Goal: Communication & Community: Answer question/provide support

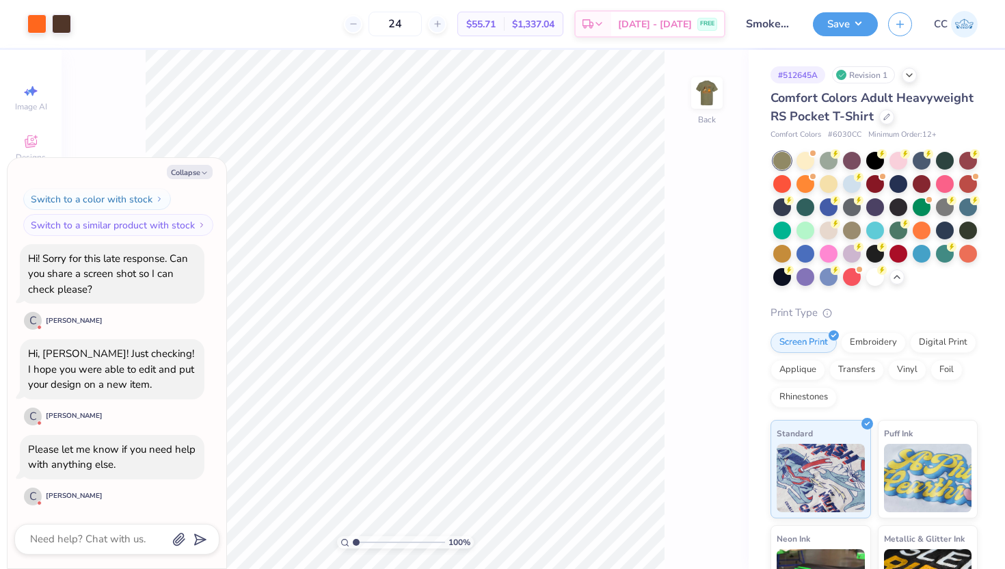
scroll to position [581, 0]
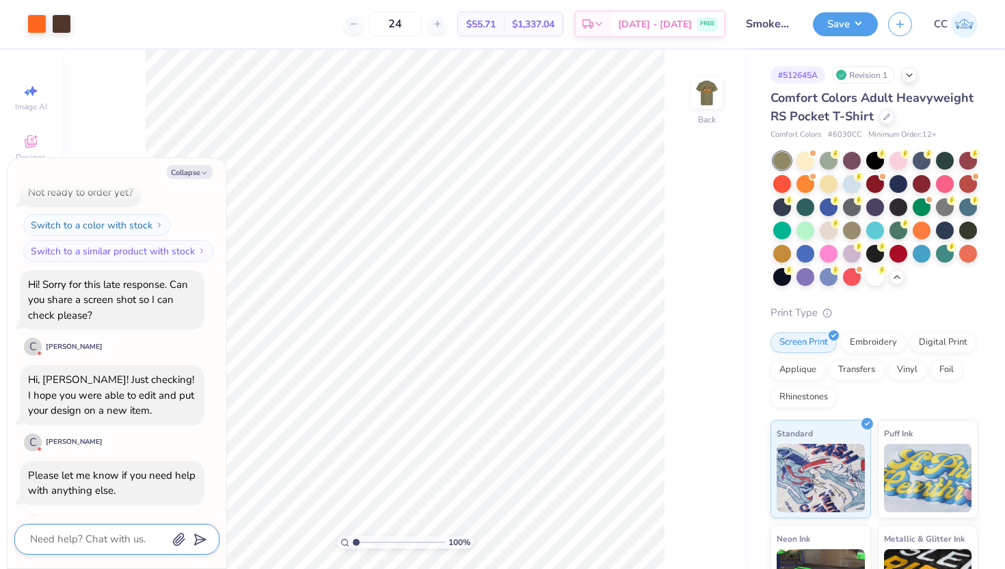
click at [87, 545] on textarea at bounding box center [98, 539] width 139 height 18
type textarea "x"
type textarea "h"
type textarea "x"
type textarea "hi"
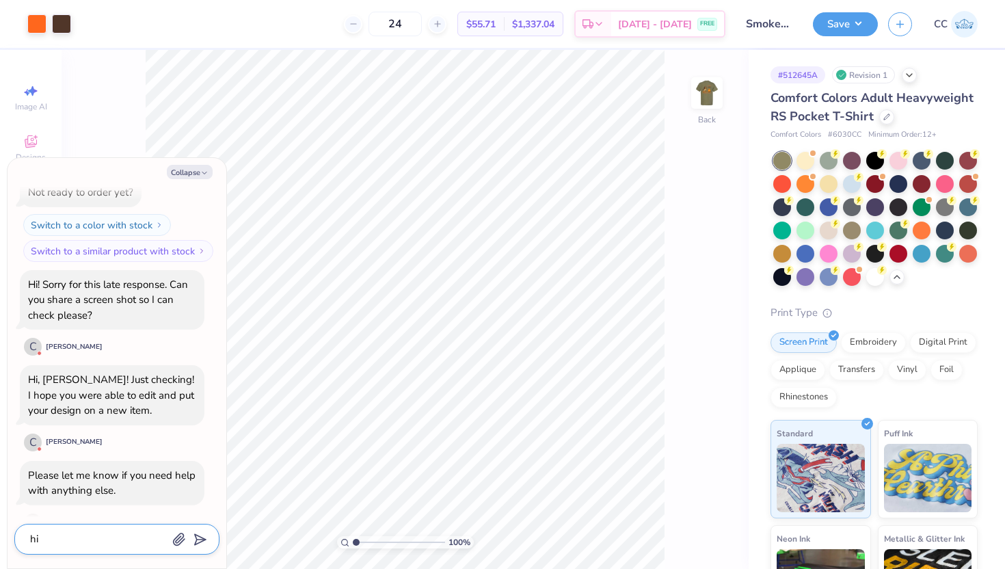
type textarea "x"
type textarea "hi!"
type textarea "x"
type textarea "hi!"
type textarea "x"
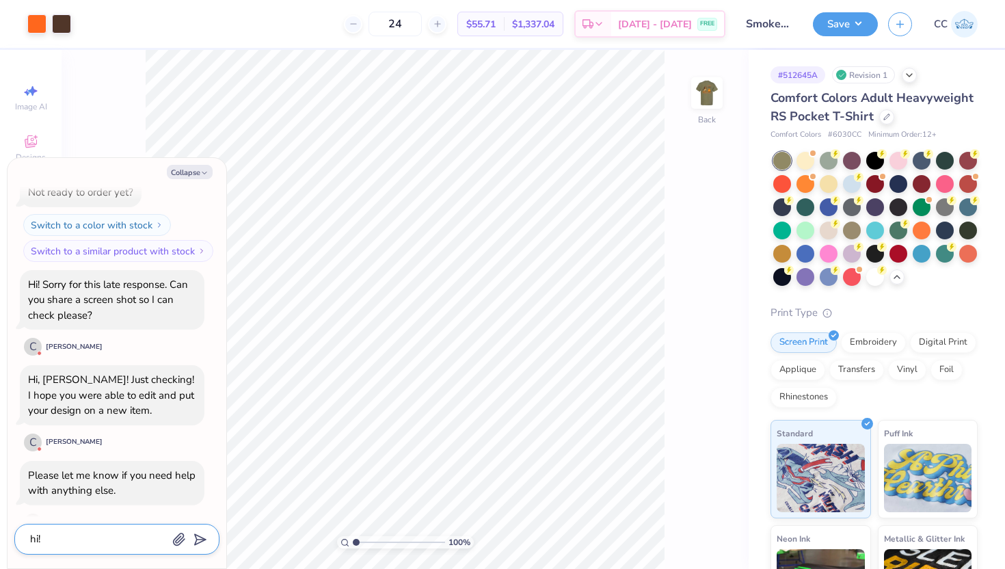
type textarea "hi! y"
type textarea "x"
type textarea "hi! ye"
type textarea "x"
type textarea "hi! yes"
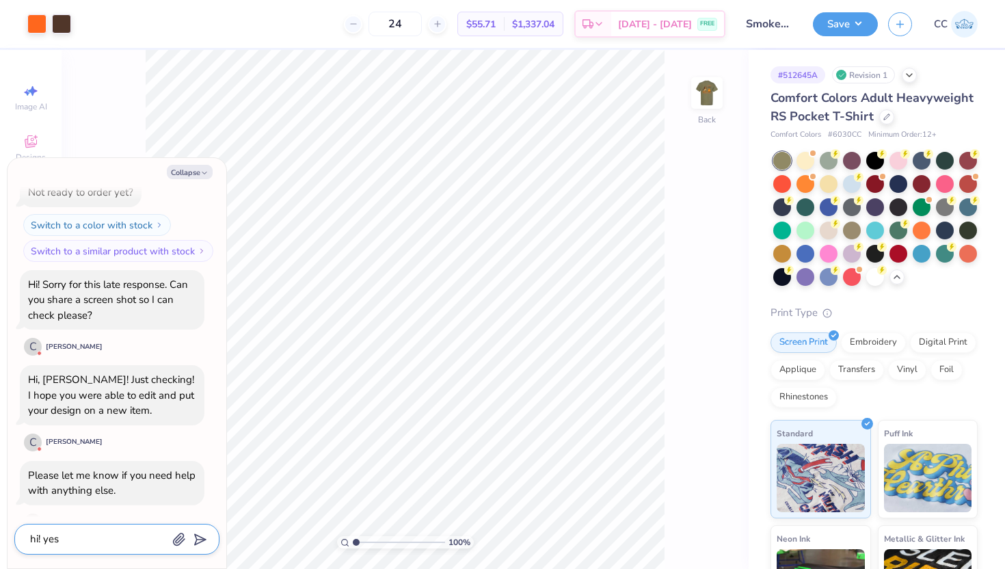
type textarea "x"
type textarea "hi! yes."
type textarea "x"
type textarea "hi! yes."
type textarea "x"
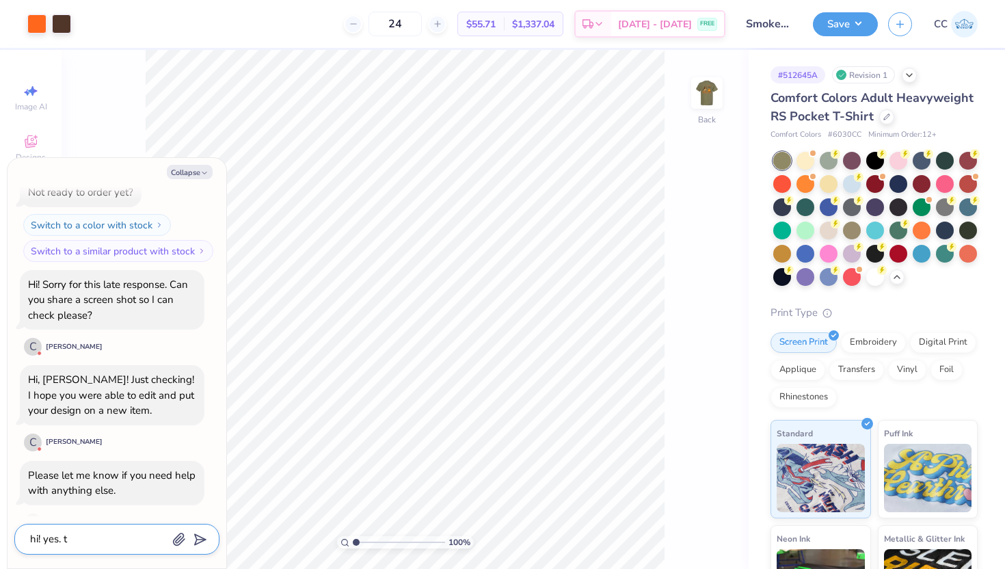
type textarea "hi! yes. th"
type textarea "x"
type textarea "hi! yes. the"
type textarea "x"
type textarea "hi! yes. the"
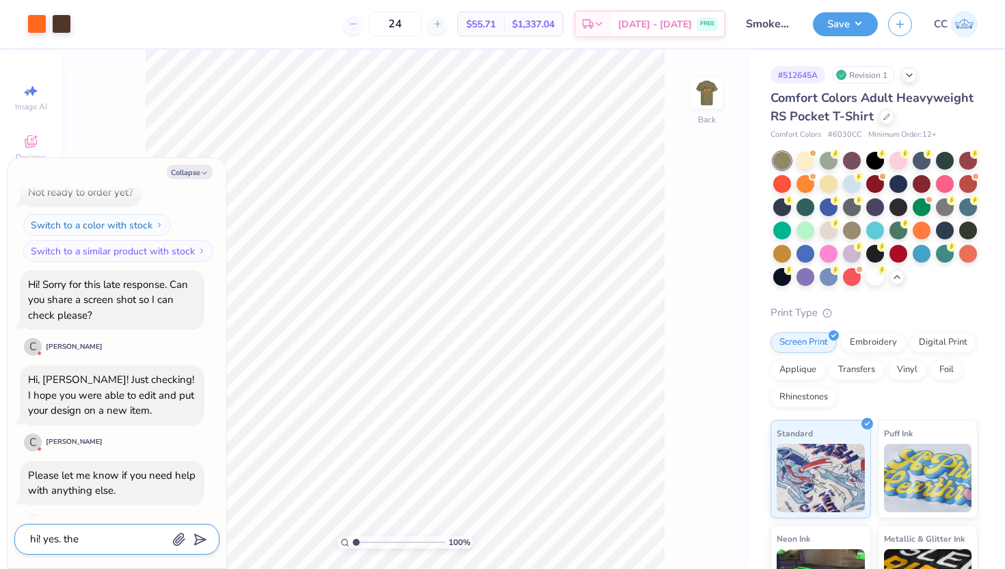
type textarea "x"
type textarea "hi! yes. the c"
type textarea "x"
type textarea "hi! yes. the cl"
type textarea "x"
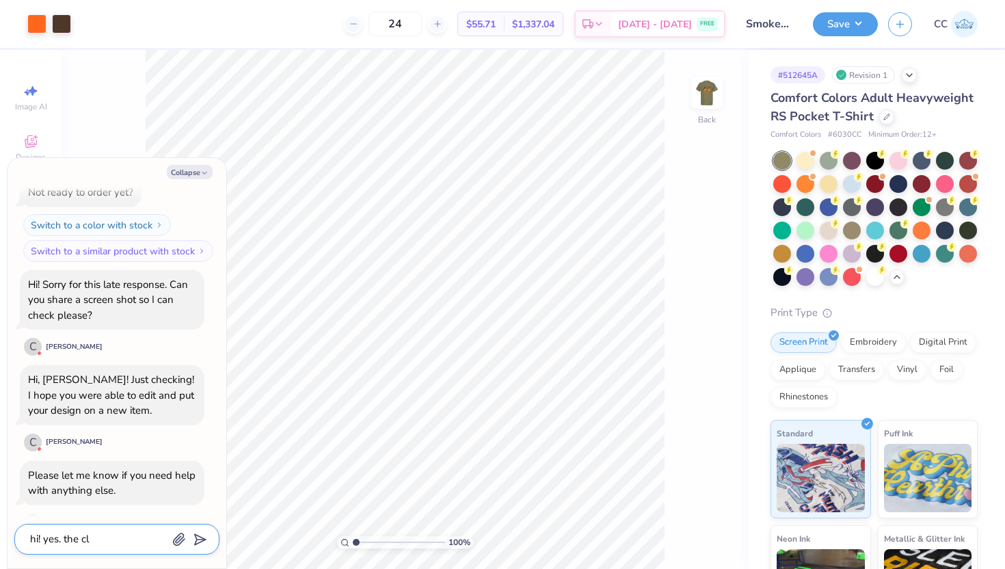
type textarea "hi! yes. the cli"
type textarea "x"
type textarea "hi! yes. the clie"
type textarea "x"
type textarea "hi! yes. the client"
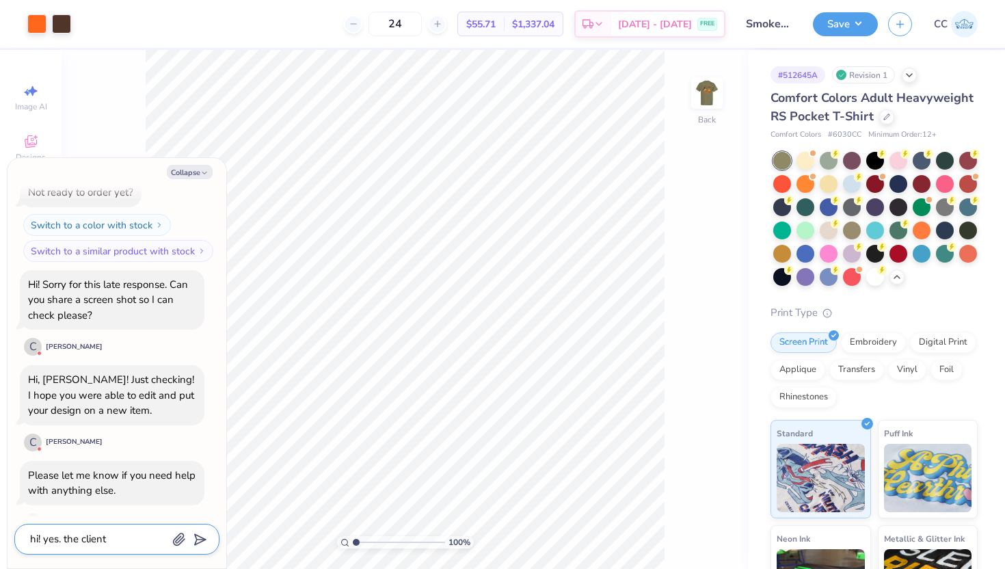
type textarea "x"
type textarea "hi! yes. the client"
type textarea "x"
type textarea "hi! yes. the client w"
type textarea "x"
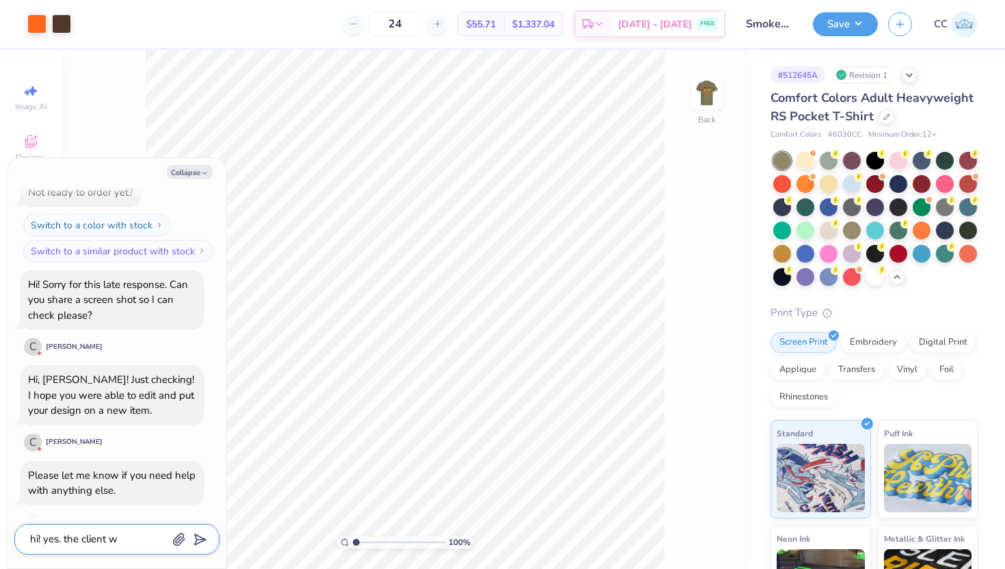
type textarea "hi! yes. the client wa"
type textarea "x"
type textarea "hi! yes. the client want"
type textarea "x"
type textarea "hi! yes. the client wants"
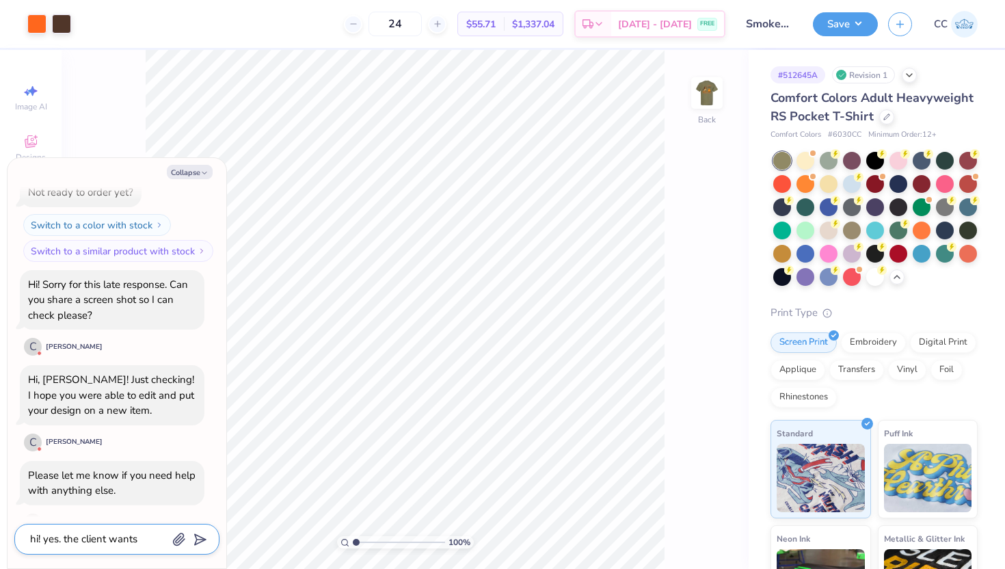
type textarea "x"
type textarea "hi! yes. the client wants"
type textarea "x"
type textarea "hi! yes. the client wants t"
type textarea "x"
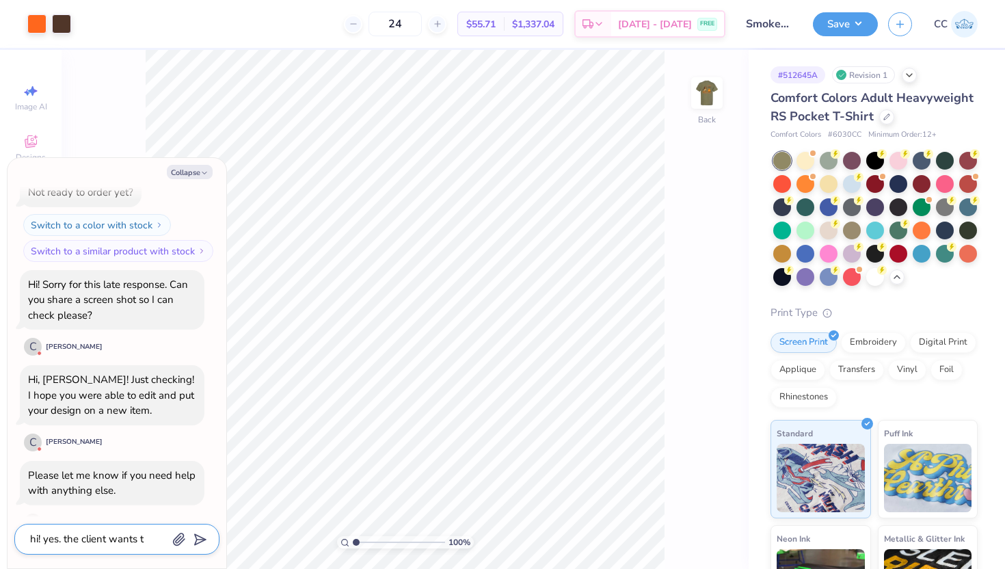
type textarea "hi! yes. the client wants to"
type textarea "x"
type textarea "hi! yes. the client wants to"
type textarea "x"
type textarea "hi! yes. the client wants to se"
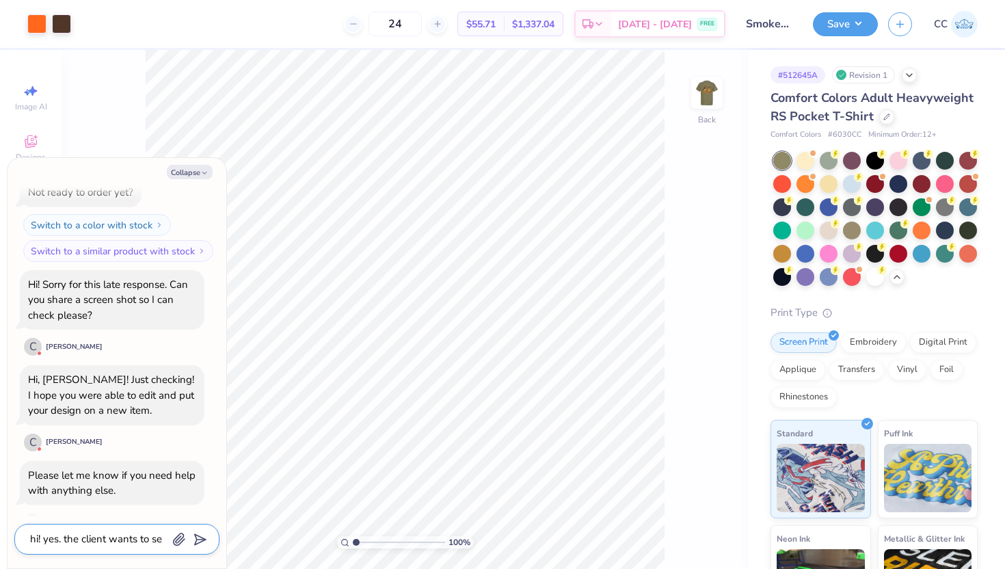
type textarea "x"
type textarea "hi! yes. the client wants to see"
type textarea "x"
type textarea "hi! yes. the client wants to see t"
type textarea "x"
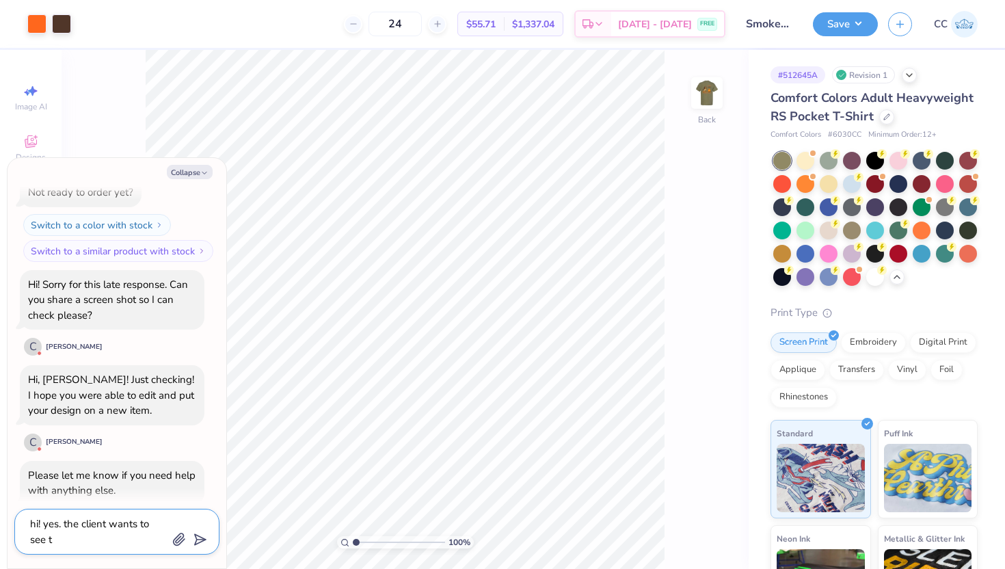
type textarea "hi! yes. the client wants to see th"
type textarea "x"
type textarea "hi! yes. the client wants to see the"
type textarea "x"
type textarea "hi! yes. the client wants to see the"
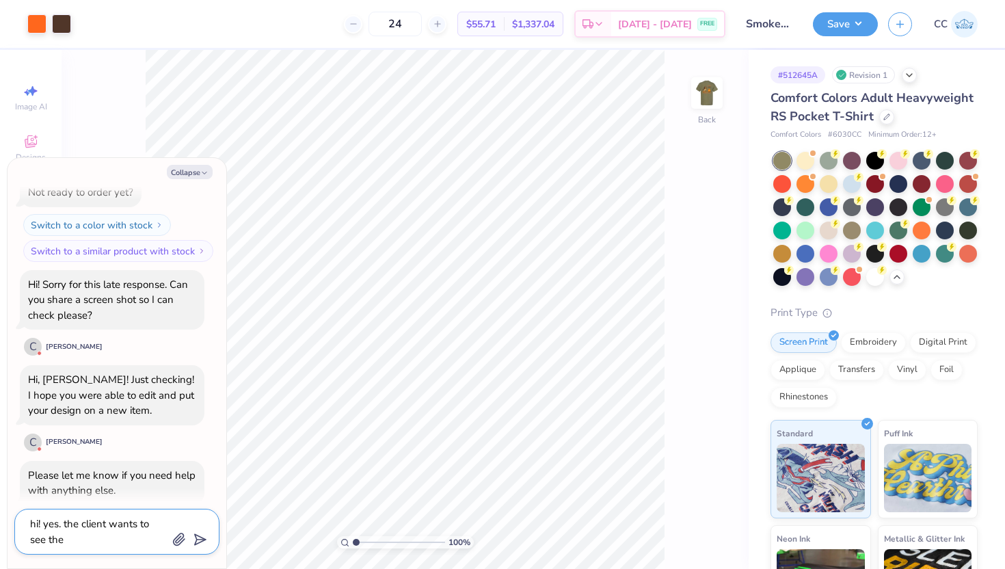
type textarea "x"
type textarea "hi! yes. the client wants to see the s"
type textarea "x"
type textarea "hi! yes. the client wants to see the sh"
type textarea "x"
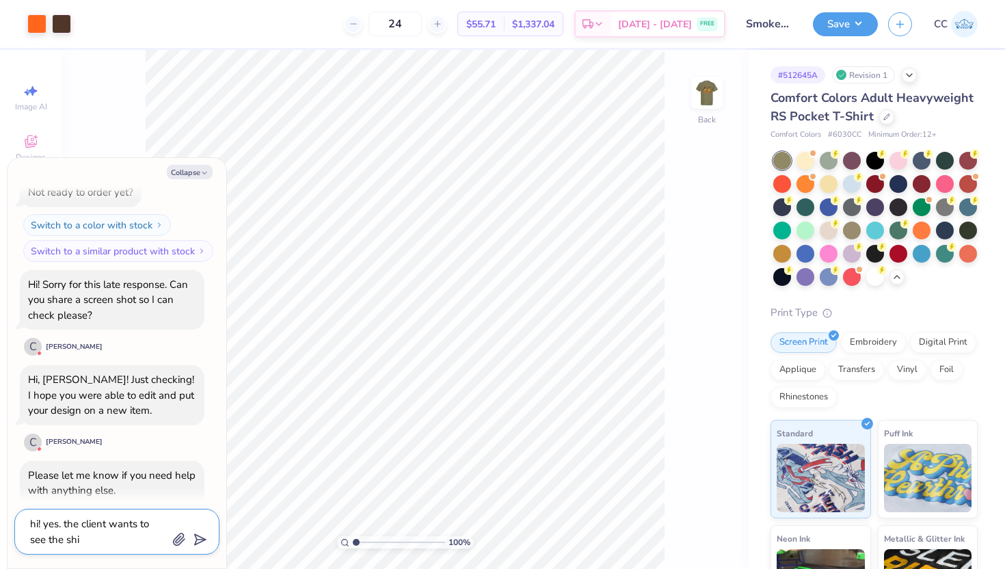
type textarea "hi! yes. the client wants to see the shir"
type textarea "x"
type textarea "hi! yes. the client wants to see the shirt"
type textarea "x"
type textarea "hi! yes. the client wants to see the shirt"
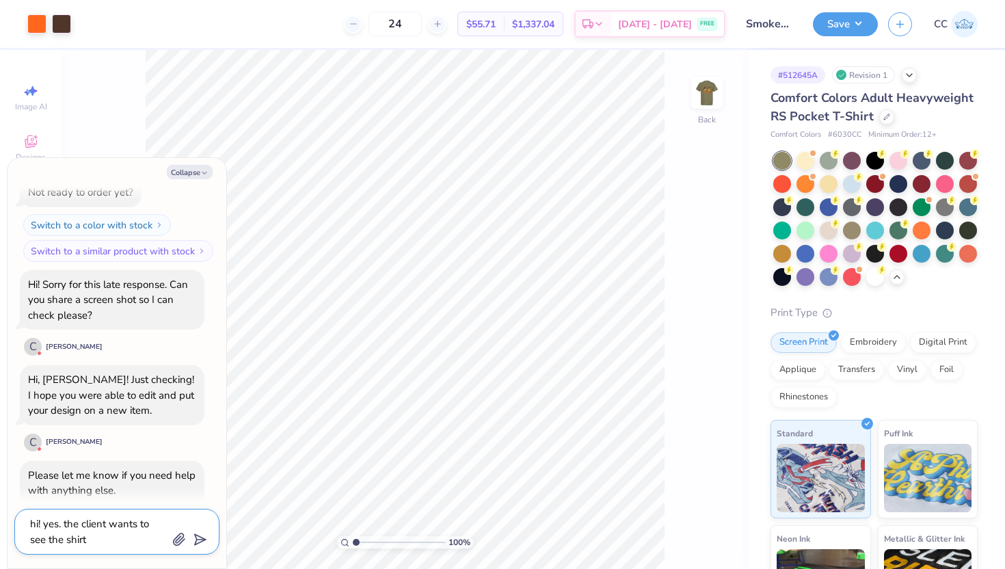
type textarea "x"
type textarea "hi! yes. the client wants to see the shirt o"
type textarea "x"
type textarea "hi! yes. the client wants to see the shirt on"
type textarea "x"
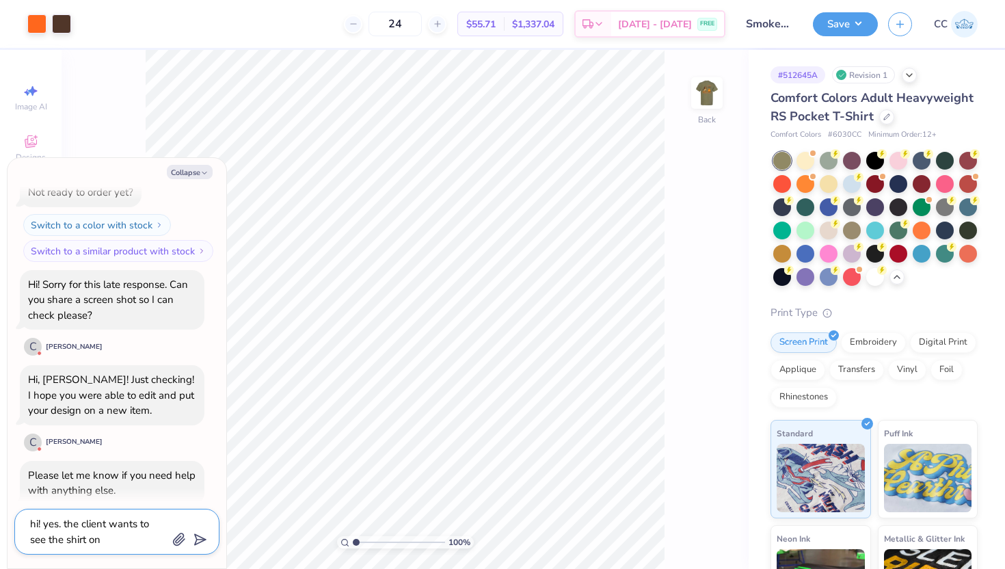
type textarea "hi! yes. the client wants to see the shirt on"
type textarea "x"
type textarea "hi! yes. the client wants to see the shirt on d"
type textarea "x"
type textarea "hi! yes. the client wants to see the shirt on de"
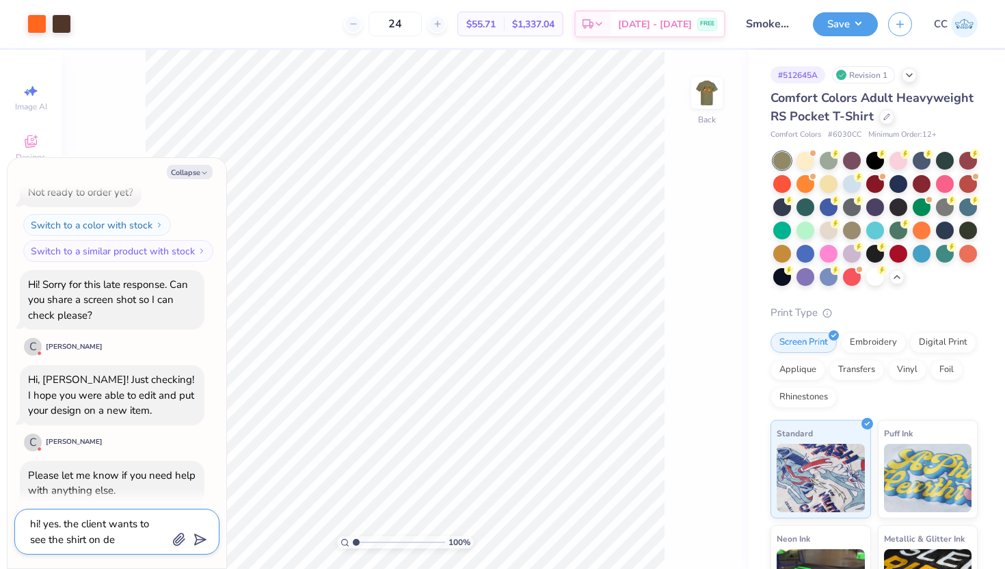
type textarea "x"
type textarea "hi! yes. the client wants to see the shirt on d"
type textarea "x"
type textarea "hi! yes. the client wants to see the shirt on di"
type textarea "x"
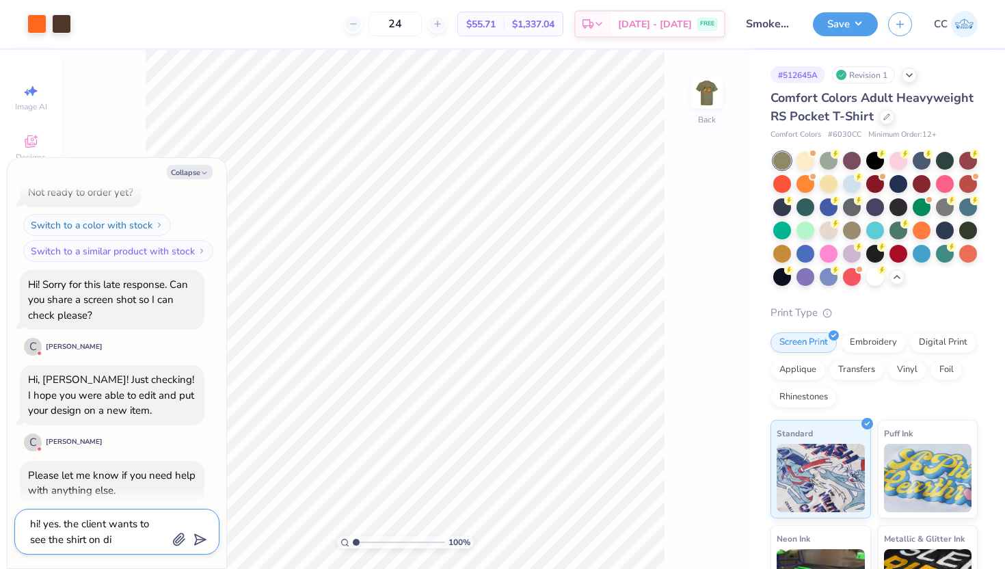
type textarea "hi! yes. the client wants to see the shirt on dif"
type textarea "x"
type textarea "hi! yes. the client wants to see the shirt on diff"
type textarea "x"
type textarea "hi! yes. the client wants to see the shirt on dif"
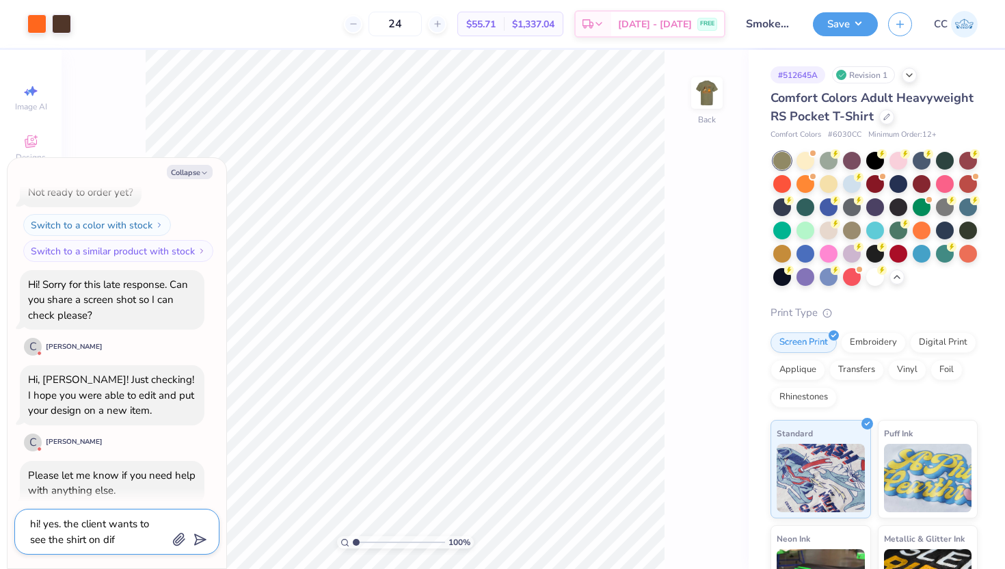
type textarea "x"
type textarea "hi! yes. the client wants to see the shirt on di"
type textarea "x"
type textarea "hi! yes. the client wants to see the shirt on d"
type textarea "x"
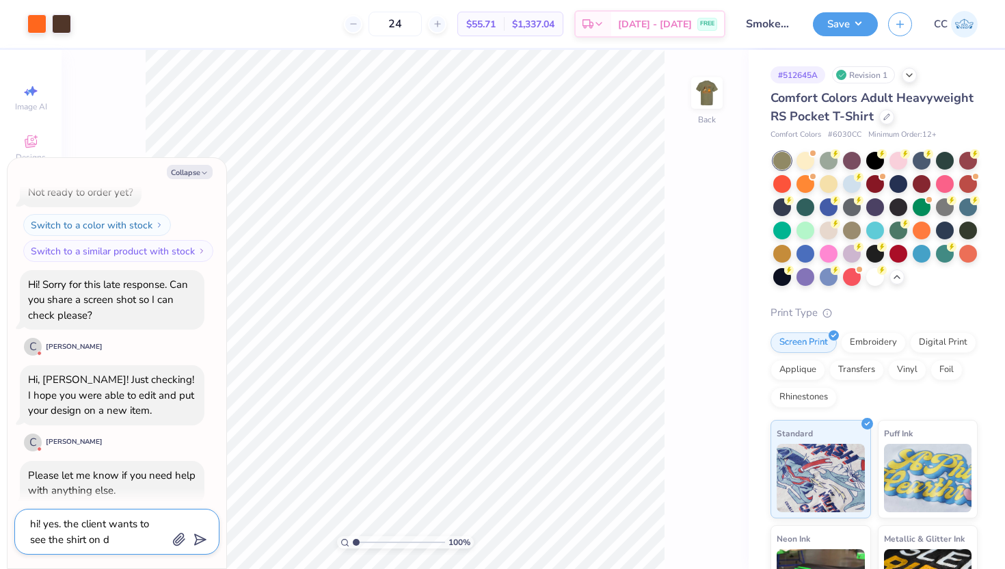
type textarea "hi! yes. the client wants to see the shirt on"
type textarea "x"
type textarea "hi! yes. the client wants to see the shirt on"
type textarea "x"
type textarea "hi! yes. the client wants to see the shirt o"
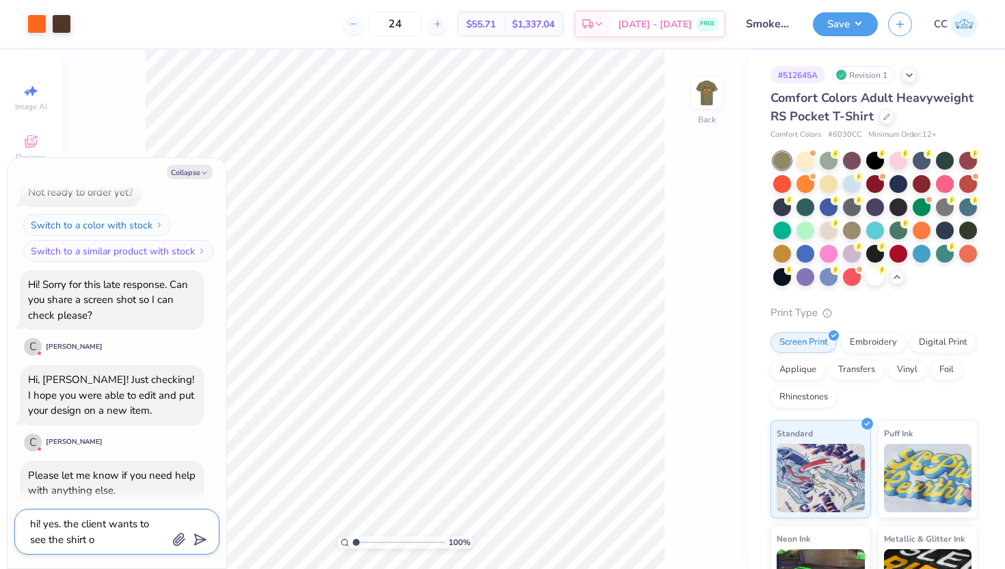
type textarea "x"
type textarea "hi! yes. the client wants to see the shirt"
type textarea "x"
type textarea "hi! yes. the client wants to see the shirt"
type textarea "x"
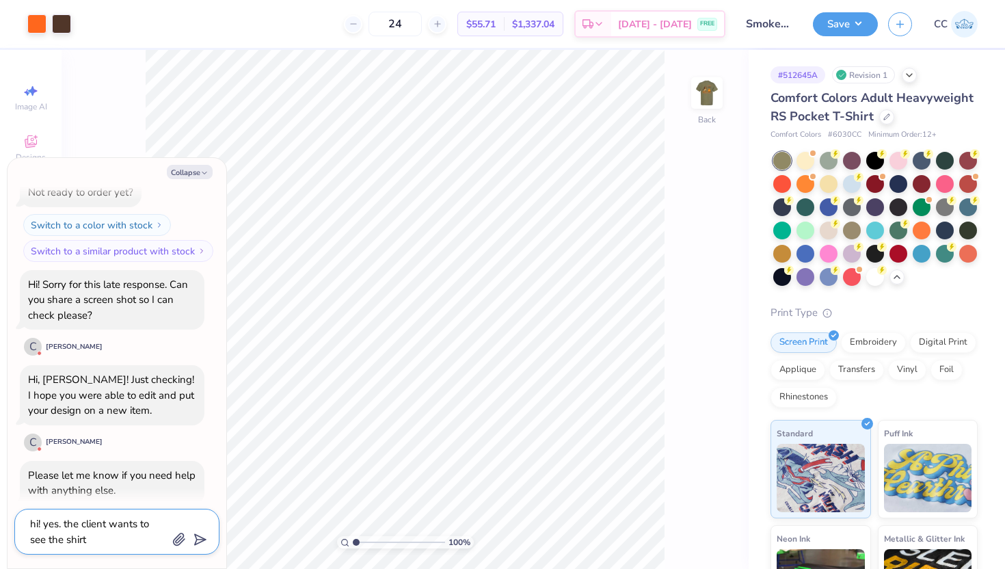
type textarea "hi! yes. the client wants to see the shir"
type textarea "x"
type textarea "hi! yes. the client wants to see the shi"
type textarea "x"
type textarea "hi! yes. the client wants to see the sh"
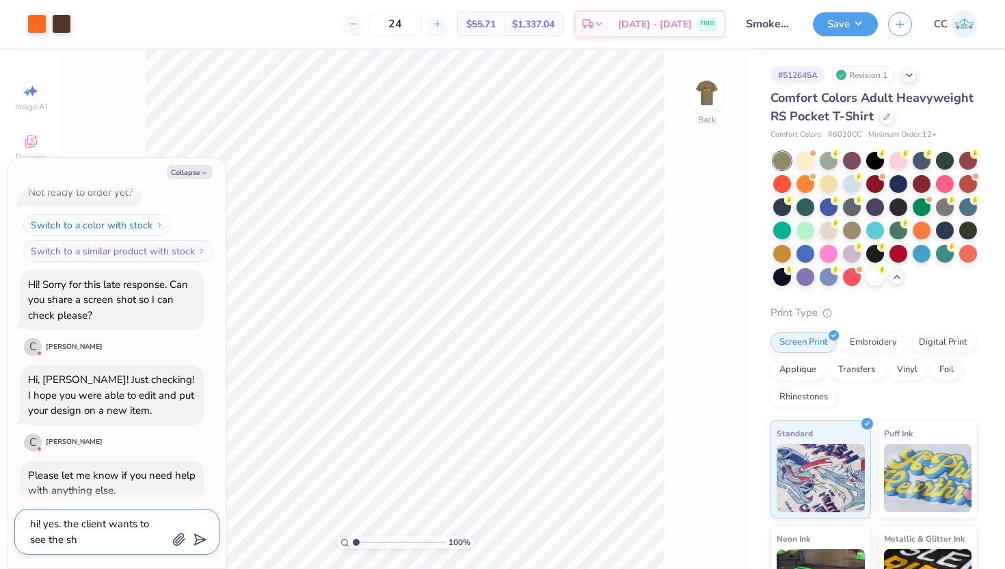
type textarea "x"
type textarea "hi! yes. the client wants to see the s"
type textarea "x"
type textarea "hi! yes. the client wants to see the"
type textarea "x"
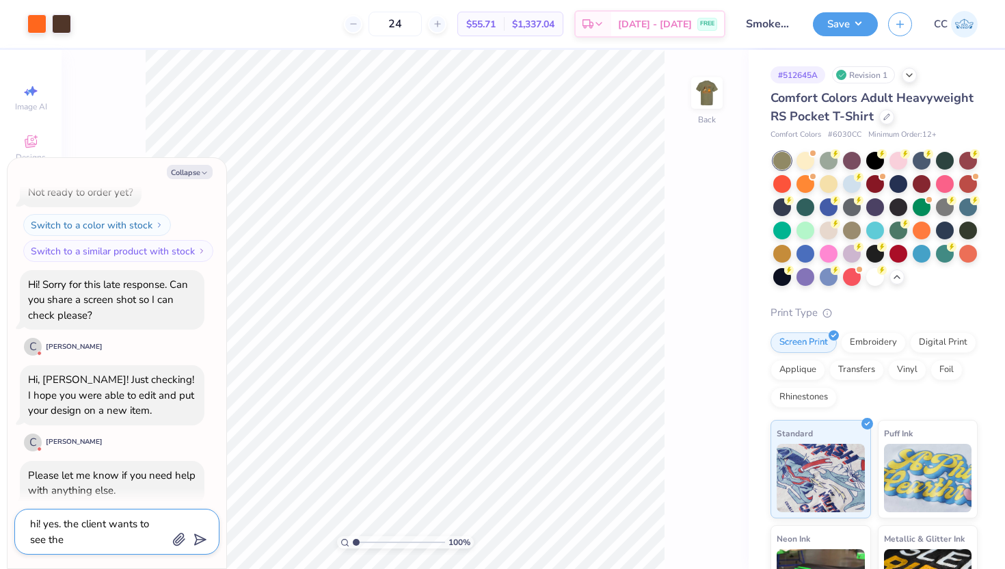
type textarea "hi! yes. the client wants to see the d"
type textarea "x"
type textarea "hi! yes. the client wants to see the de"
type textarea "x"
type textarea "hi! yes. the client wants to see the des"
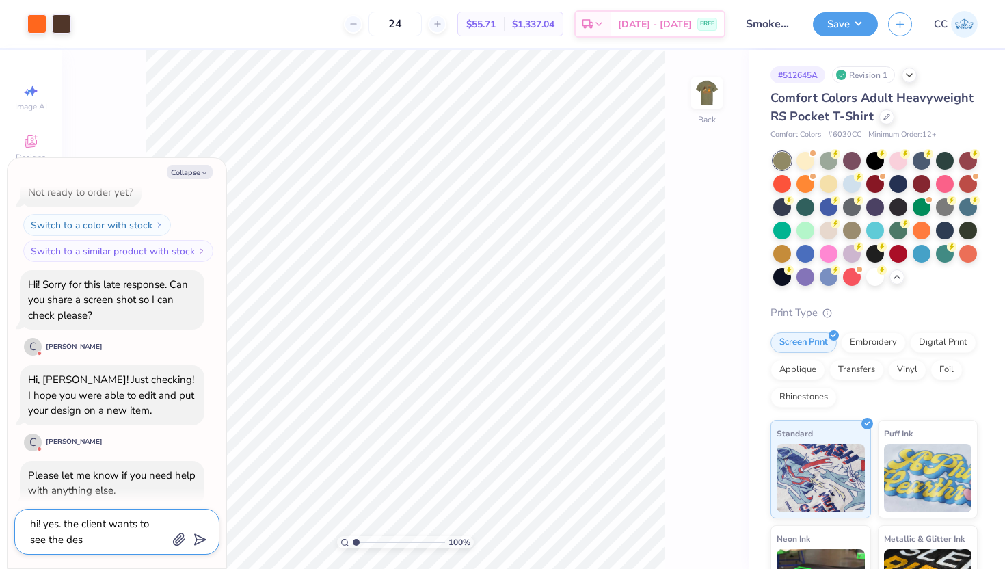
type textarea "x"
type textarea "hi! yes. the client wants to see the desif"
type textarea "x"
type textarea "hi! yes. the client wants to see the desi"
type textarea "x"
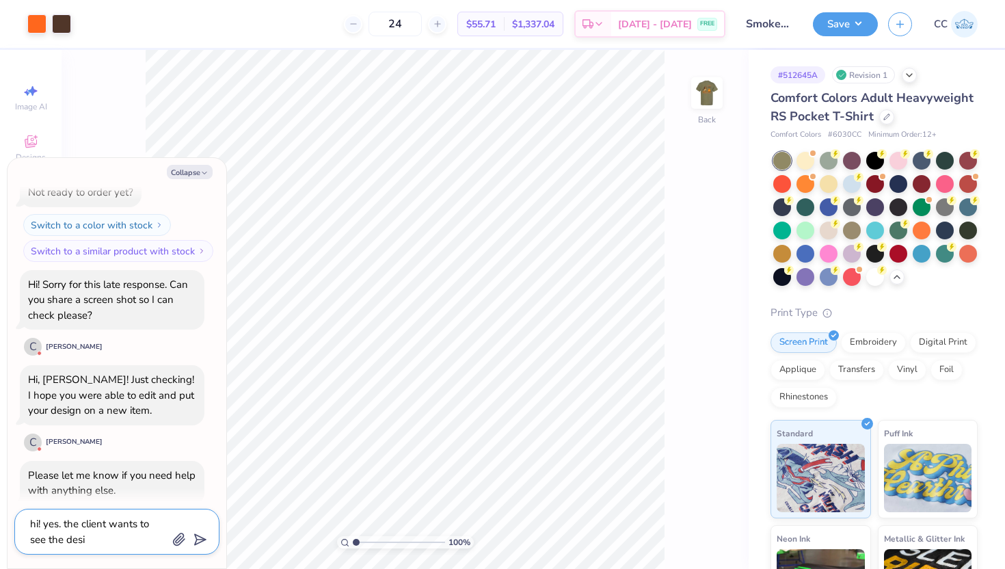
type textarea "hi! yes. the client wants to see the desig"
type textarea "x"
type textarea "hi! yes. the client wants to see the design"
type textarea "x"
type textarea "hi! yes. the client wants to see the design"
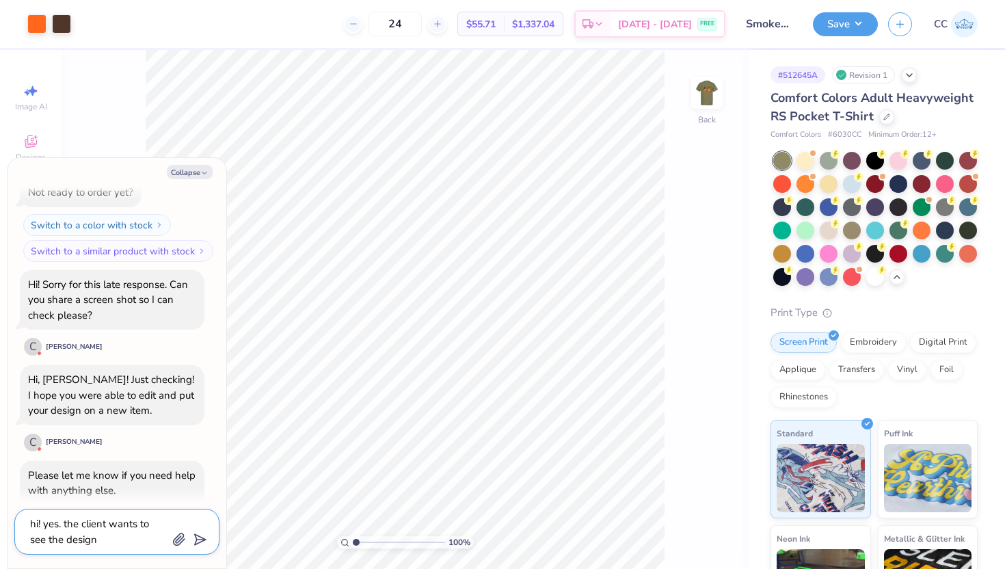
type textarea "x"
type textarea "hi! yes. the client wants to see the design o"
type textarea "x"
type textarea "hi! yes. the client wants to see the design on"
type textarea "x"
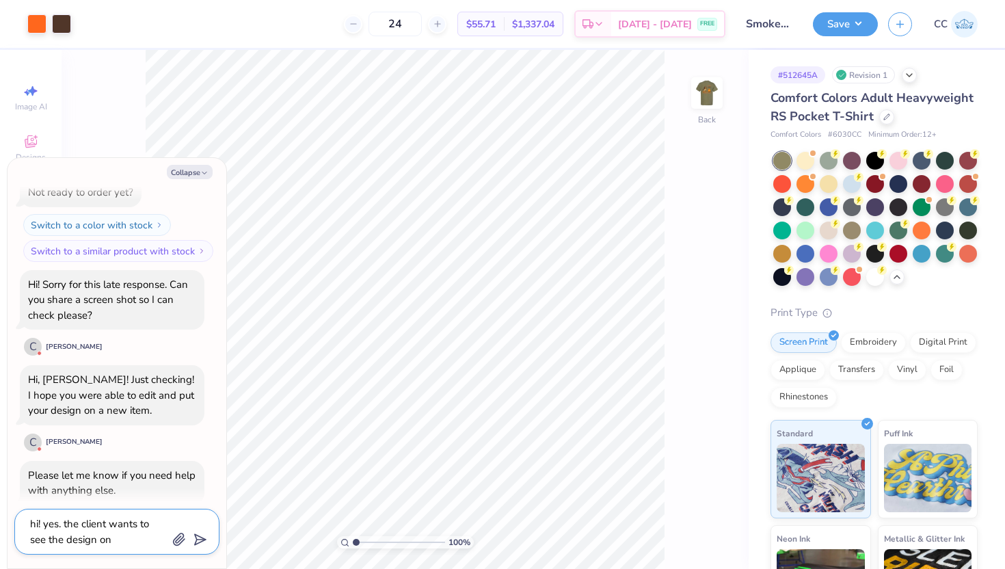
type textarea "hi! yes. the client wants to see the design on"
type textarea "x"
type textarea "hi! yes. the client wants to see the design on d"
type textarea "x"
type textarea "hi! yes. the client wants to see the design on di"
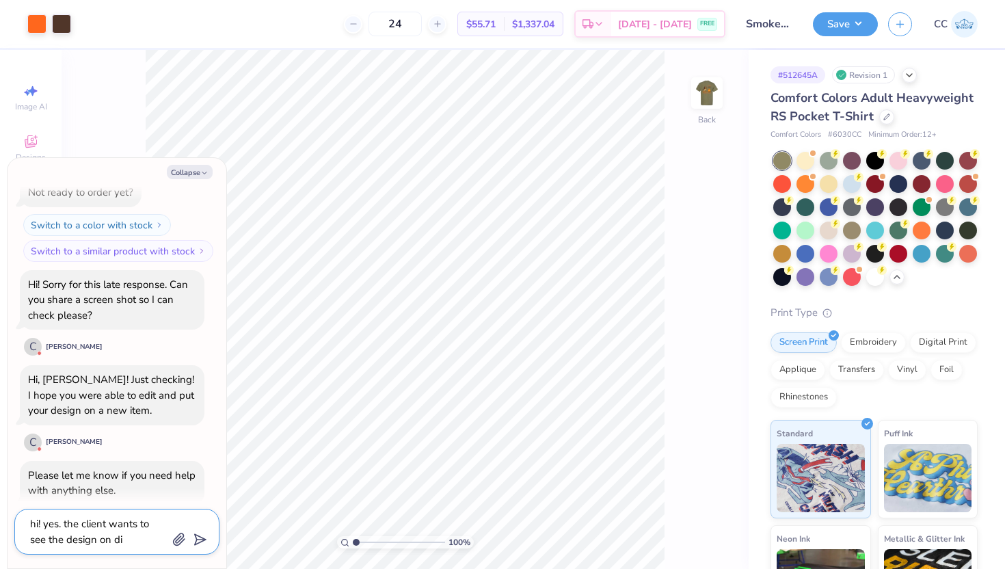
type textarea "x"
type textarea "hi! yes. the client wants to see the design on dif"
type textarea "x"
type textarea "hi! yes. the client wants to see the design on diff"
type textarea "x"
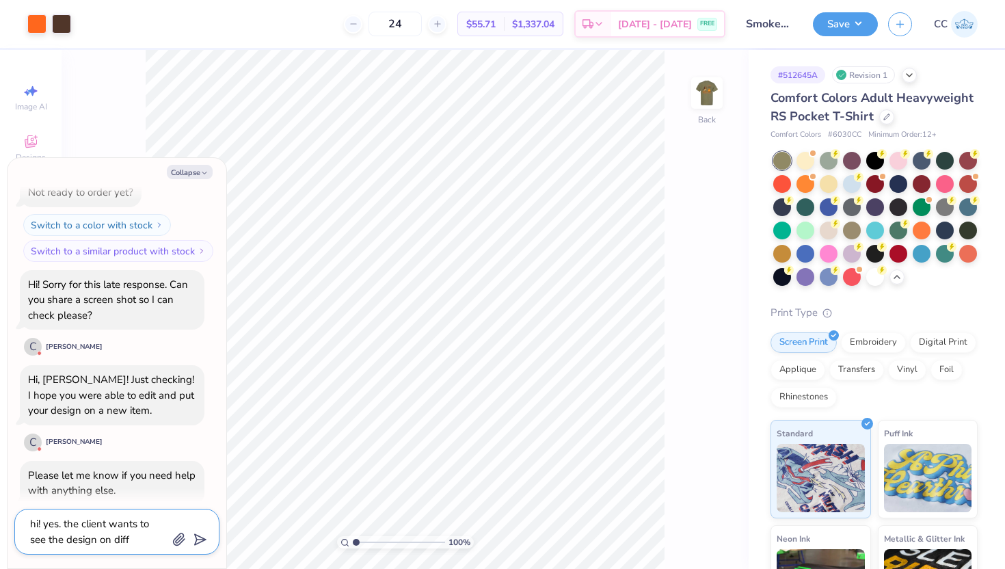
type textarea "hi! yes. the client wants to see the design on diffe"
type textarea "x"
type textarea "hi! yes. the client wants to see the design on differ"
type textarea "x"
type textarea "hi! yes. the client wants to see the design on differet"
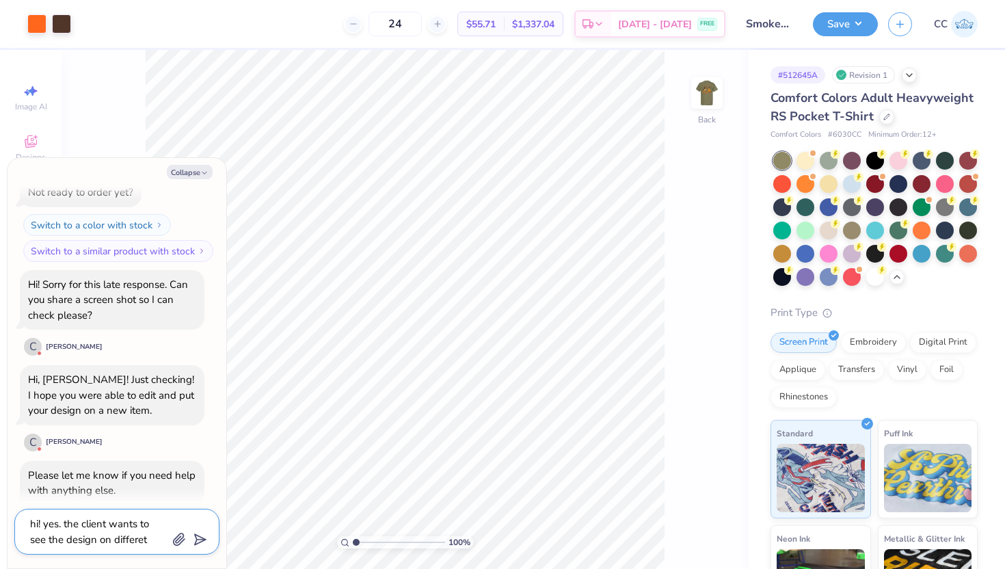
type textarea "x"
type textarea "hi! yes. the client wants to see the design on differetn"
type textarea "x"
type textarea "hi! yes. the client wants to see the design on differetn"
type textarea "x"
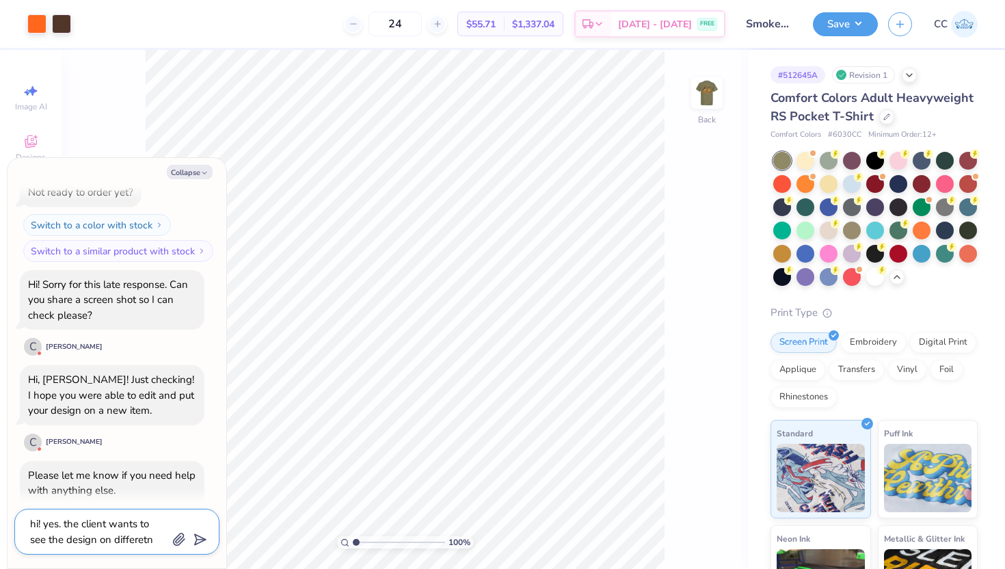
type textarea "hi! yes. the client wants to see the design on differetn c"
type textarea "x"
type textarea "hi! yes. the client wants to see the design on differetn co"
type textarea "x"
type textarea "hi! yes. the client wants to see the design on differetn col"
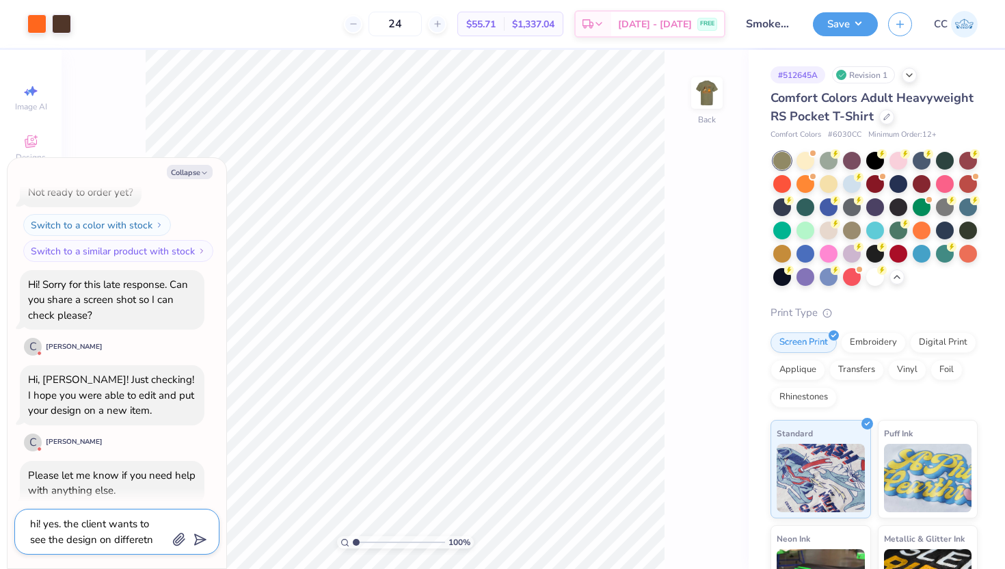
type textarea "x"
type textarea "hi! yes. the client wants to see the design on differetn colo"
type textarea "x"
type textarea "hi! yes. the client wants to see the design on differetn color"
type textarea "x"
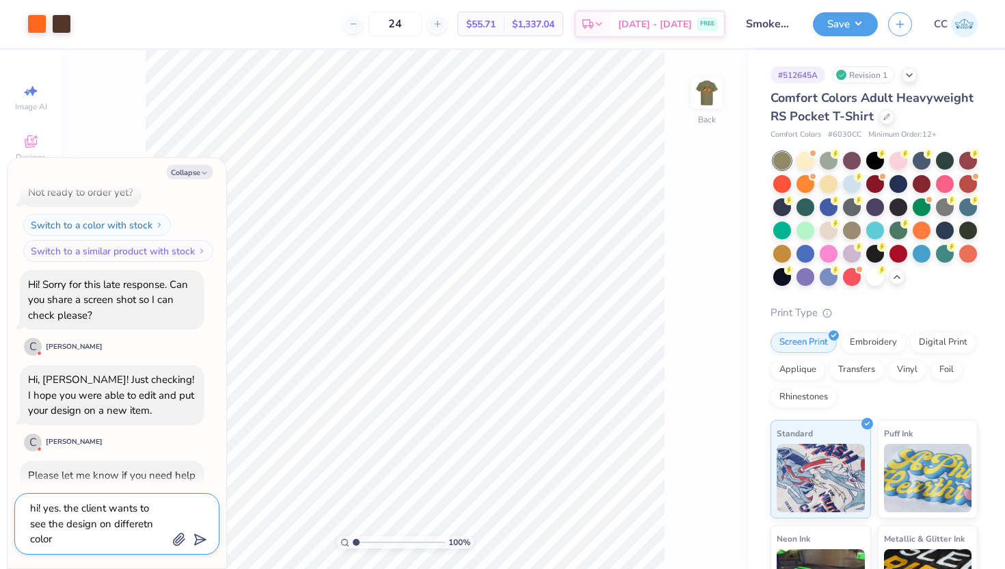
type textarea "hi! yes. the client wants to see the design on differetn colore"
type textarea "x"
type textarea "hi! yes. the client wants to see the design on differetn colored"
type textarea "x"
type textarea "hi! yes. the client wants to see the design on differetn colored"
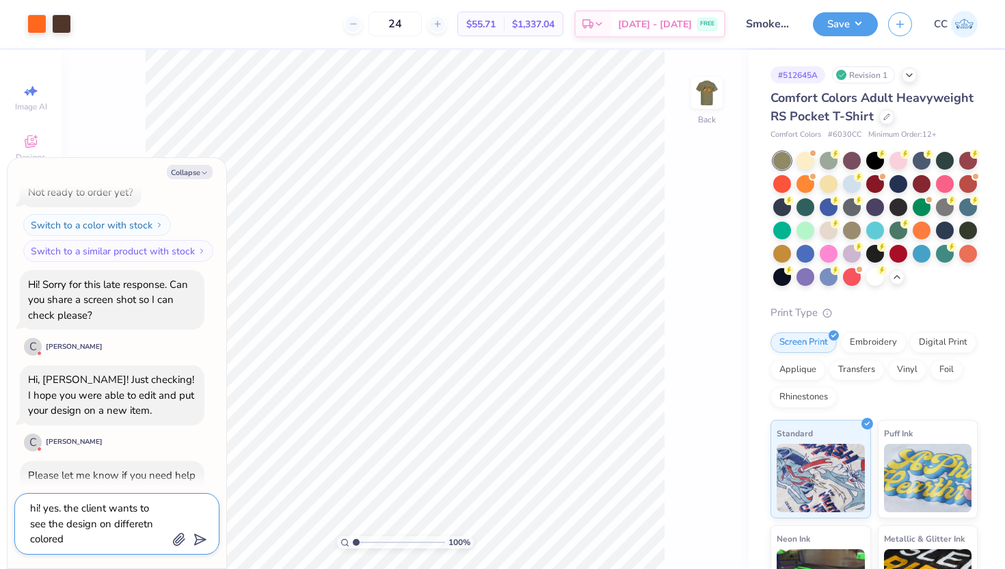
type textarea "x"
type textarea "hi! yes. the client wants to see the design on differetn colored s"
type textarea "x"
type textarea "hi! yes. the client wants to see the design on differetn colored sh"
type textarea "x"
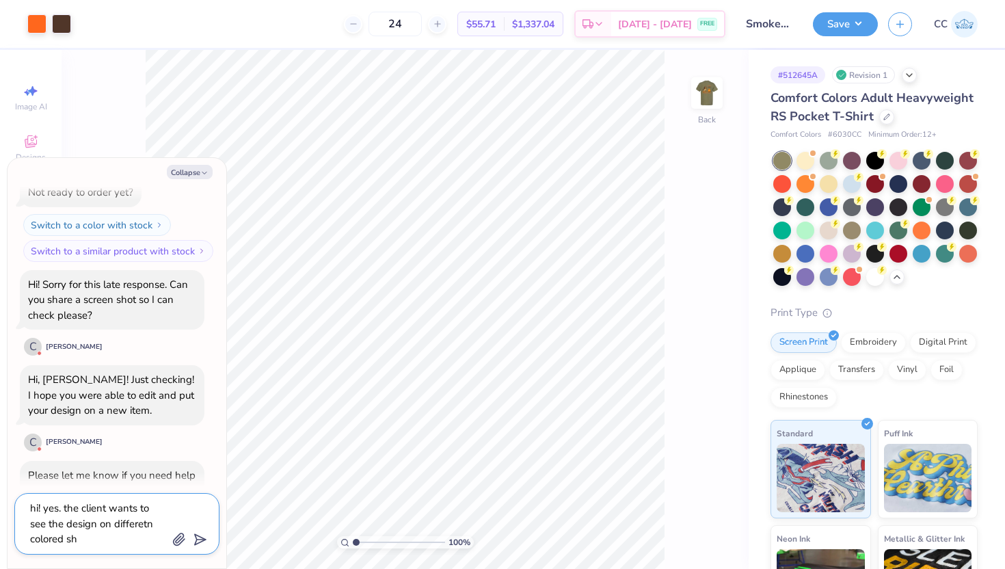
type textarea "hi! yes. the client wants to see the design on differetn colored shi"
type textarea "x"
type textarea "hi! yes. the client wants to see the design on differetn colored shir"
type textarea "x"
type textarea "hi! yes. the client wants to see the design on differetn colored shirt"
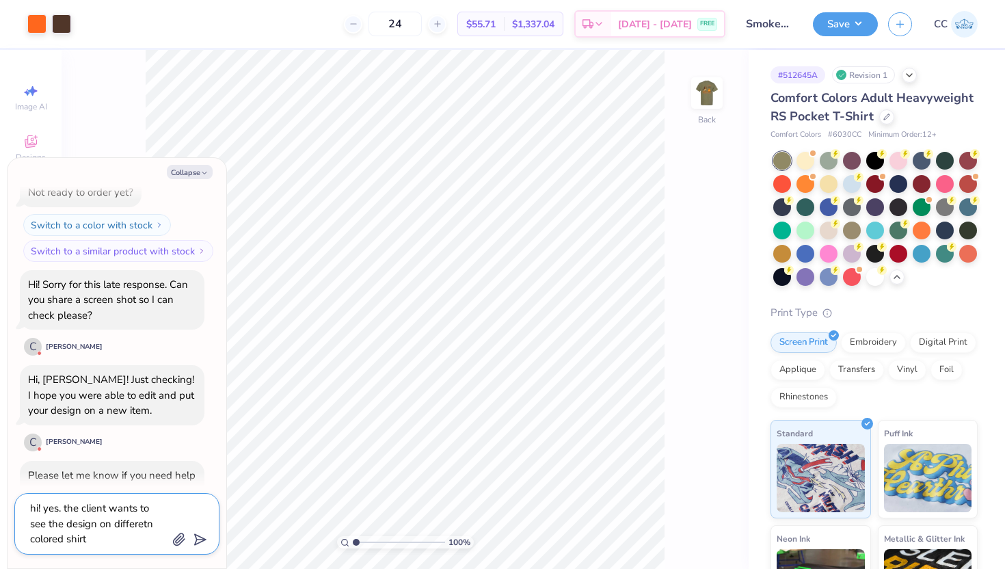
type textarea "x"
type textarea "hi! yes. the client wants to see the design on differetn colored shirts"
type textarea "x"
type textarea "hi! yes. the client wants to see the design on differetn colored shirts."
type textarea "x"
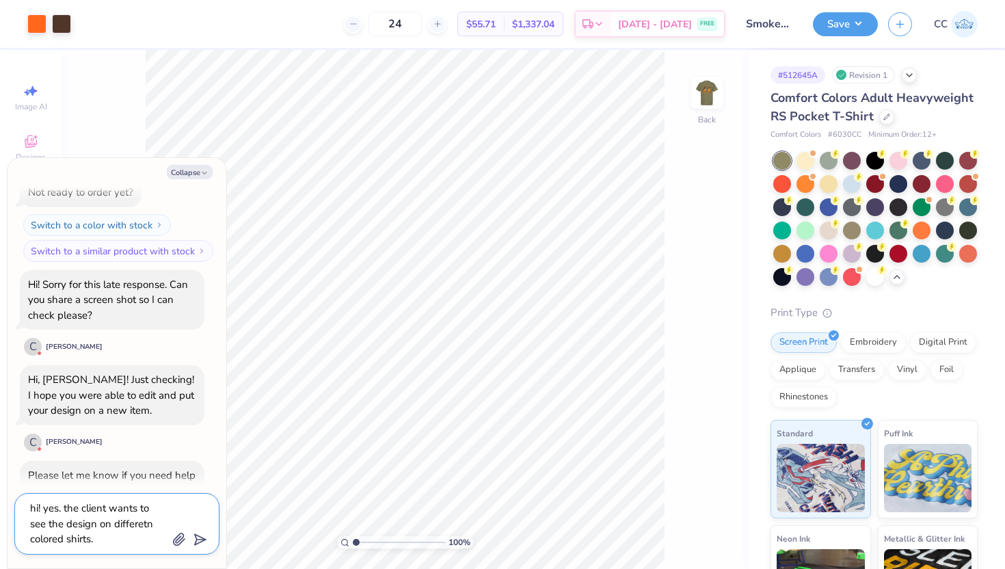
type textarea "hi! yes. the client wants to see the design on differetn colored shirts."
type textarea "x"
type textarea "hi! yes. the client wants to see the design on differetn colored shirts. I"
type textarea "x"
type textarea "hi! yes. the client wants to see the design on differetn colored shirts. I w"
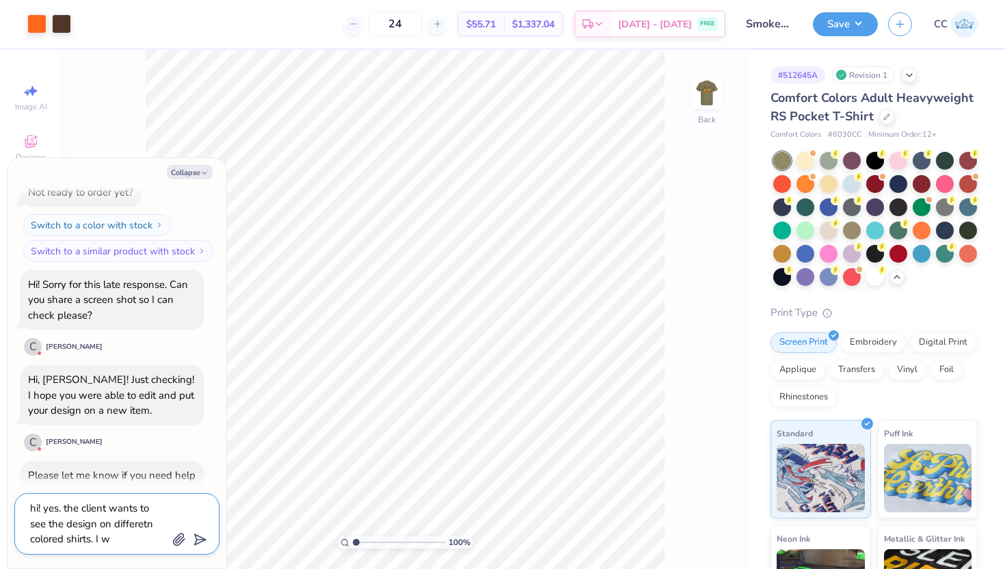
type textarea "x"
type textarea "hi! yes. the client wants to see the design on differetn colored shirts. I wn"
type textarea "x"
type textarea "hi! yes. the client wants to see the design on differetn colored shirts. I wna"
type textarea "x"
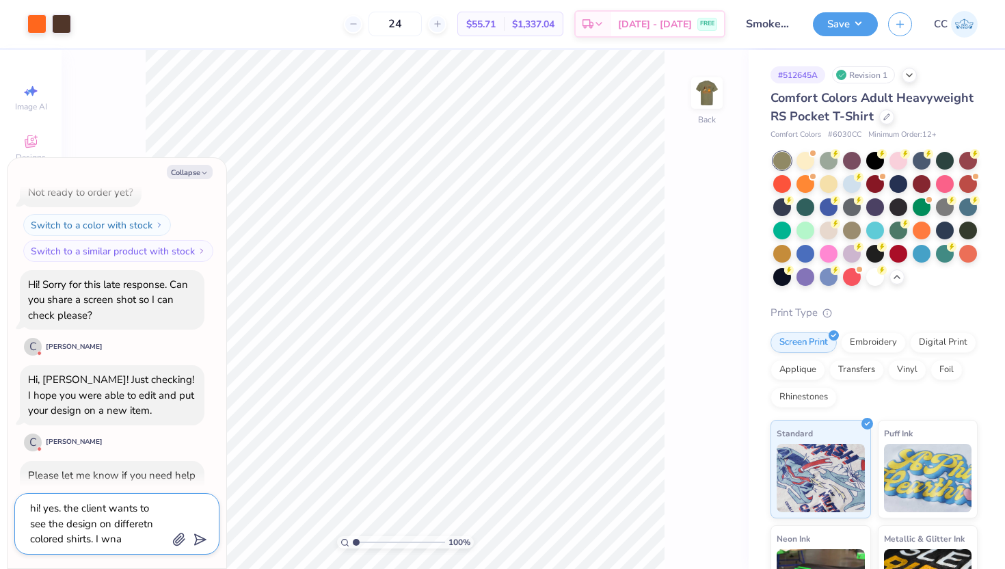
type textarea "hi! yes. the client wants to see the design on differetn colored shirts. I wn"
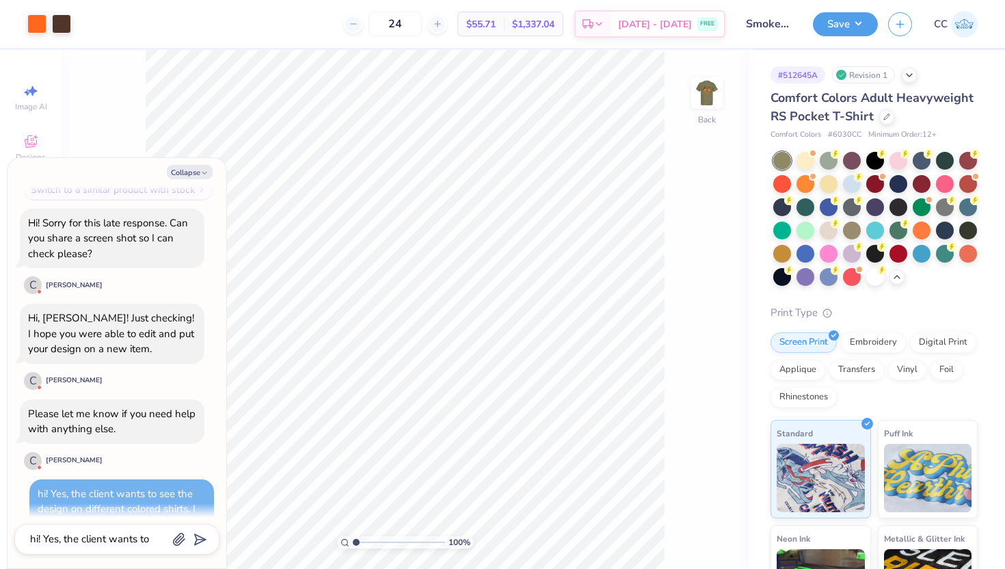
scroll to position [641, 0]
click at [140, 255] on div "Hi! Sorry for this late response. Can you share a screen shot so I can check pl…" at bounding box center [112, 240] width 168 height 46
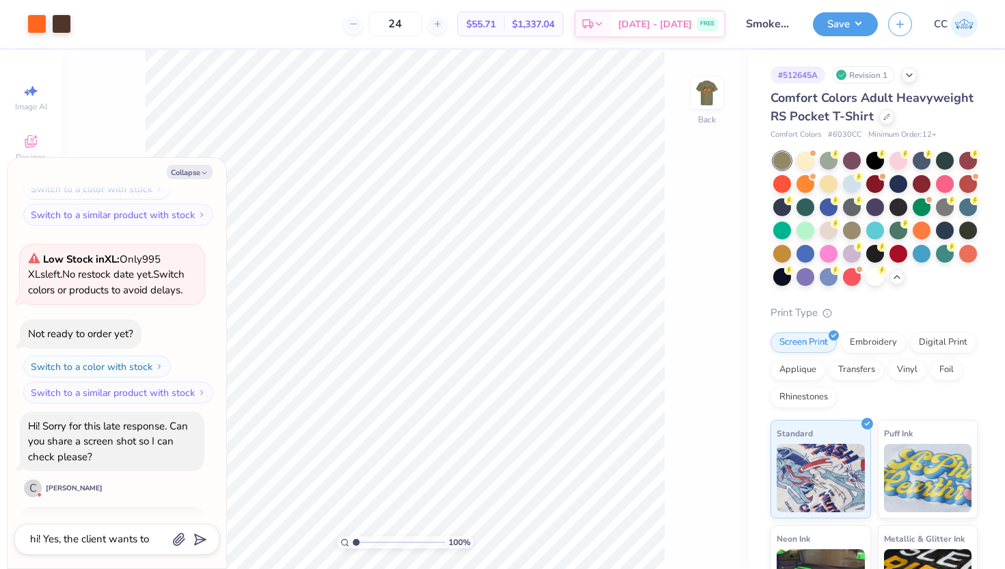
scroll to position [383, 0]
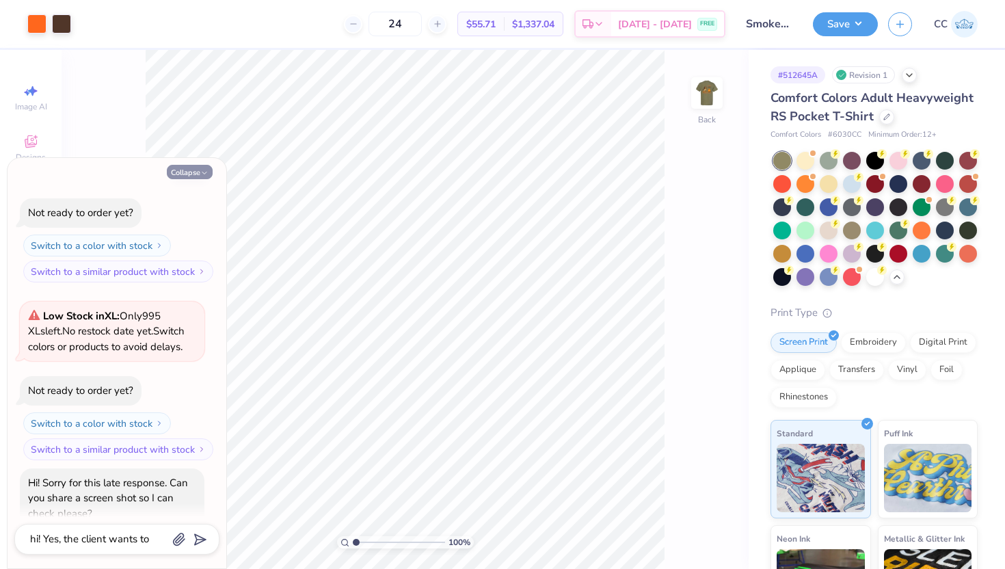
click at [196, 167] on button "Collapse" at bounding box center [190, 172] width 46 height 14
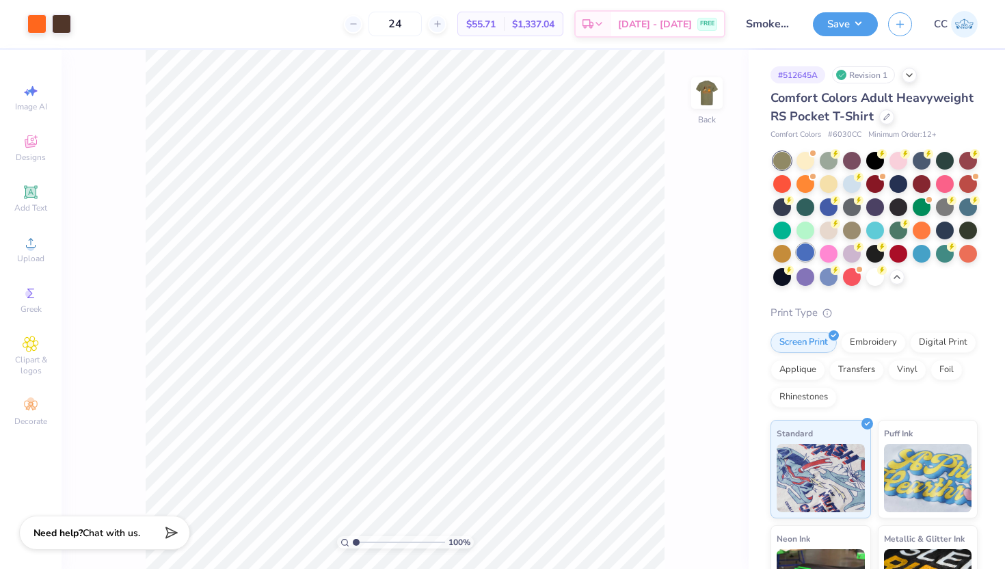
click at [804, 252] on div at bounding box center [805, 252] width 18 height 18
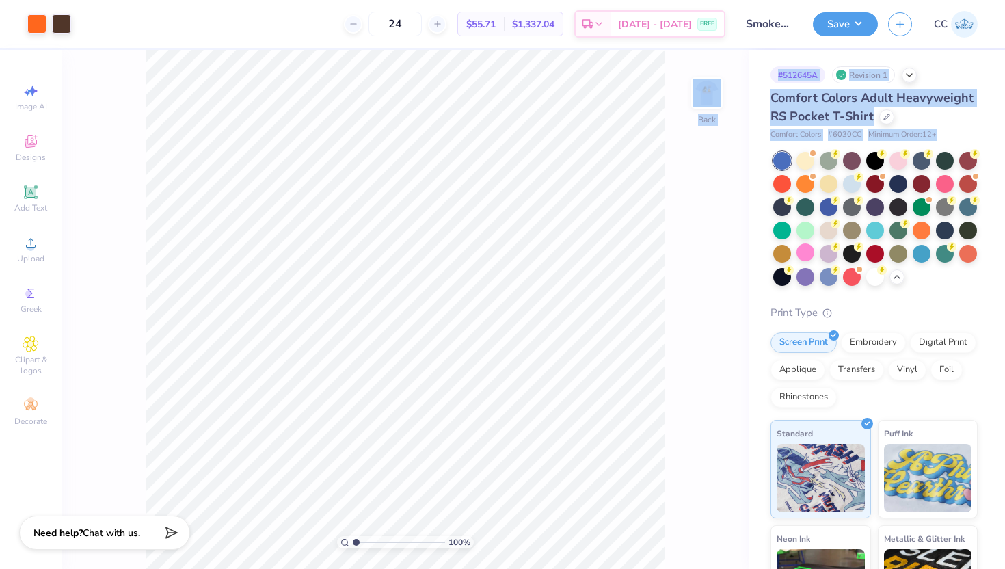
drag, startPoint x: 804, startPoint y: 252, endPoint x: 737, endPoint y: 125, distance: 143.7
click at [739, 152] on div "Art colors 24 $55.71 Per Item $1,337.04 Total Est. Delivery [DATE] - [DATE] FRE…" at bounding box center [502, 284] width 1005 height 569
click at [705, 109] on img at bounding box center [706, 93] width 55 height 55
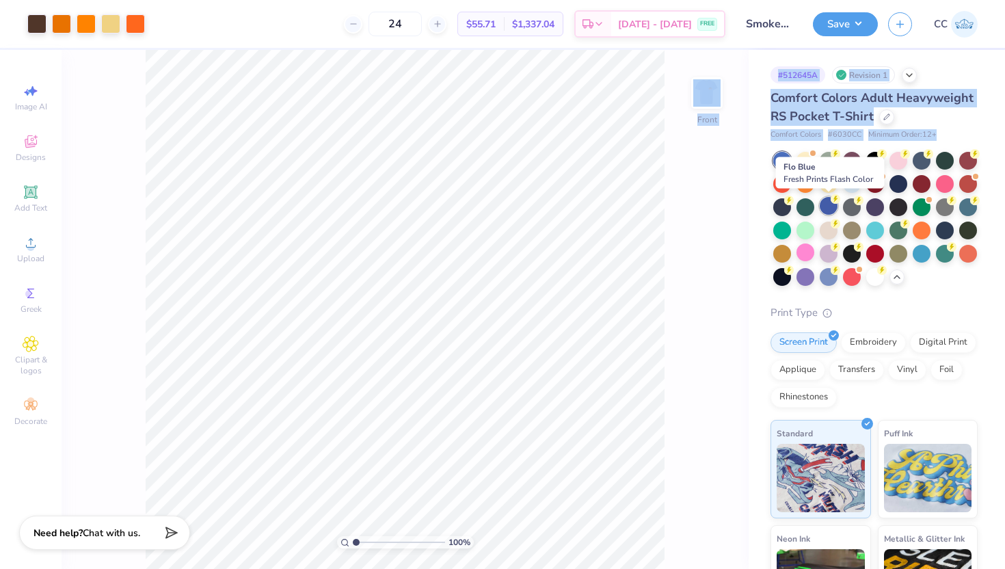
click at [828, 210] on div at bounding box center [828, 206] width 18 height 18
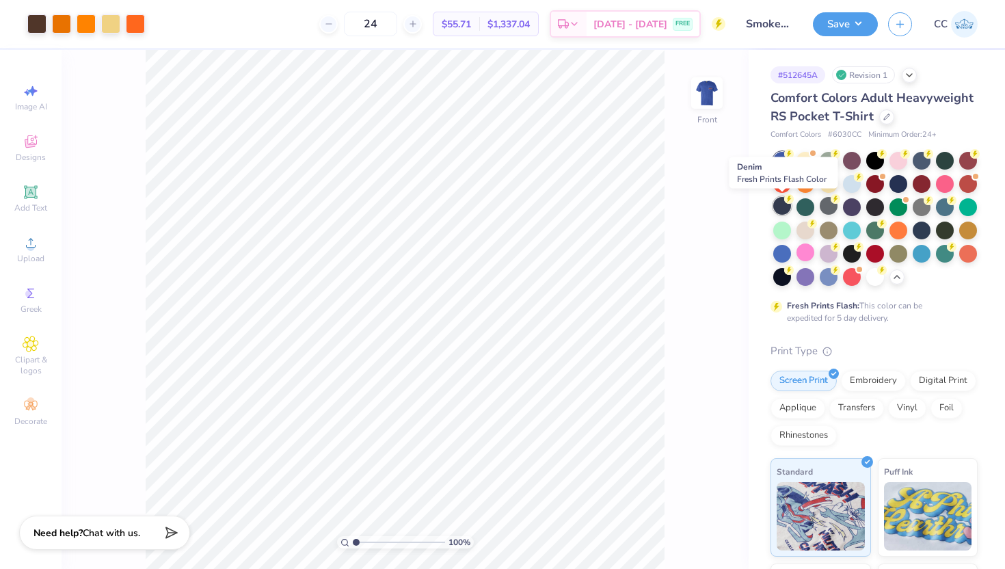
click at [776, 208] on div at bounding box center [782, 206] width 18 height 18
click at [705, 95] on img at bounding box center [706, 93] width 55 height 55
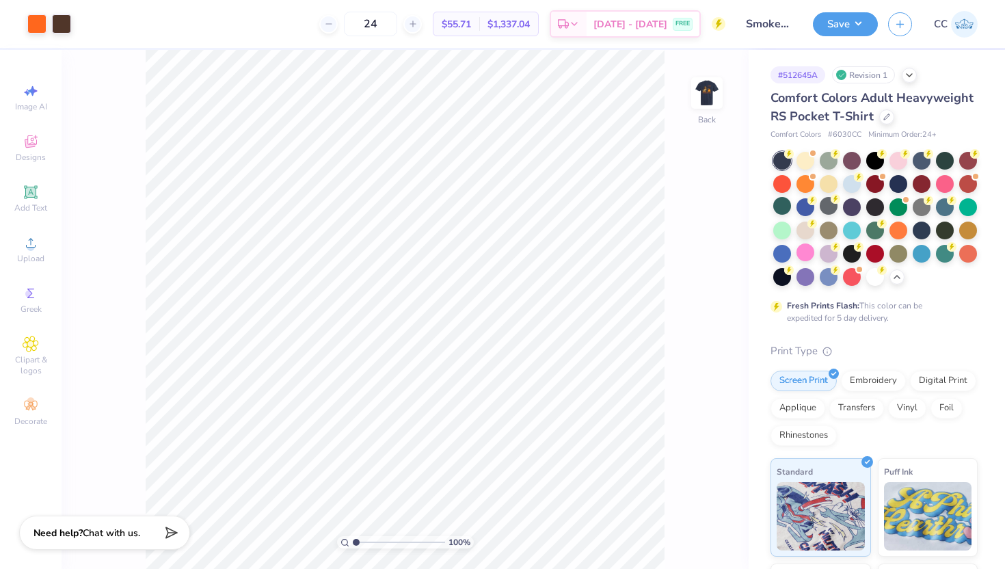
click at [705, 95] on img at bounding box center [706, 92] width 27 height 27
click at [40, 29] on div at bounding box center [36, 22] width 19 height 19
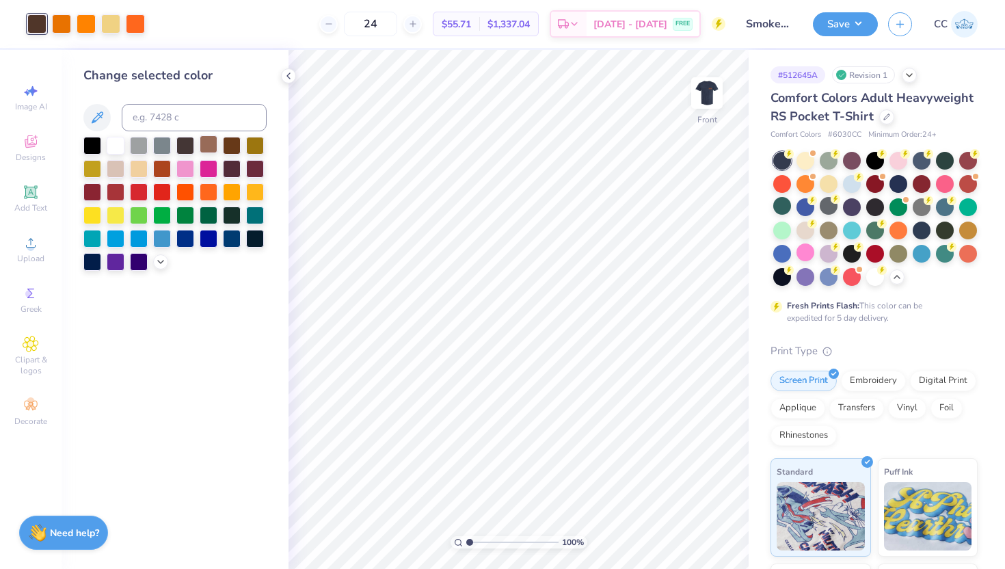
click at [213, 143] on div at bounding box center [209, 144] width 18 height 18
click at [115, 170] on div at bounding box center [116, 168] width 18 height 18
click at [124, 147] on div at bounding box center [116, 144] width 18 height 18
click at [164, 263] on icon at bounding box center [160, 260] width 11 height 11
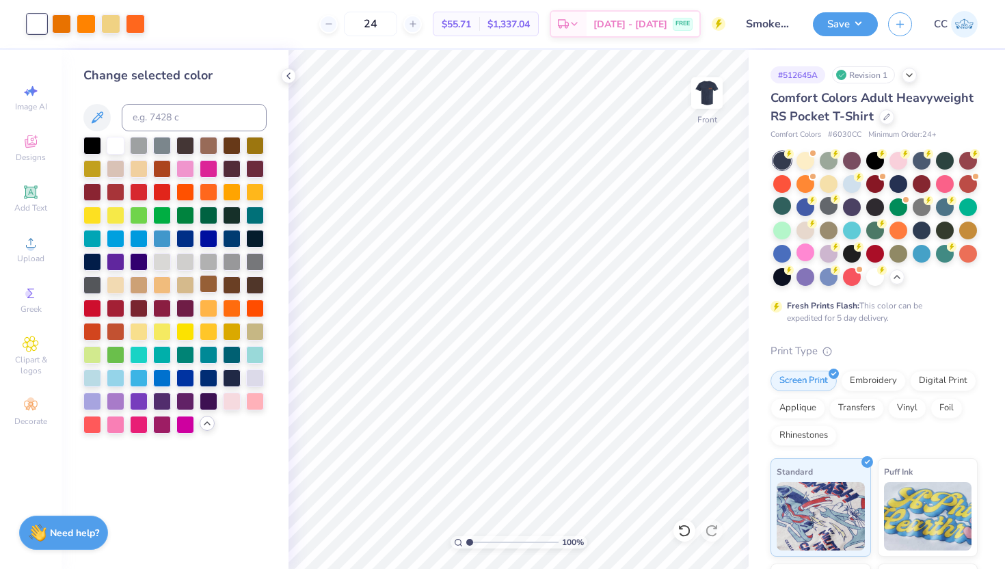
click at [210, 284] on div at bounding box center [209, 284] width 18 height 18
click at [144, 284] on div at bounding box center [139, 284] width 18 height 18
click at [123, 286] on div at bounding box center [116, 284] width 18 height 18
click at [162, 284] on div at bounding box center [162, 284] width 18 height 18
click at [252, 285] on div at bounding box center [255, 284] width 18 height 18
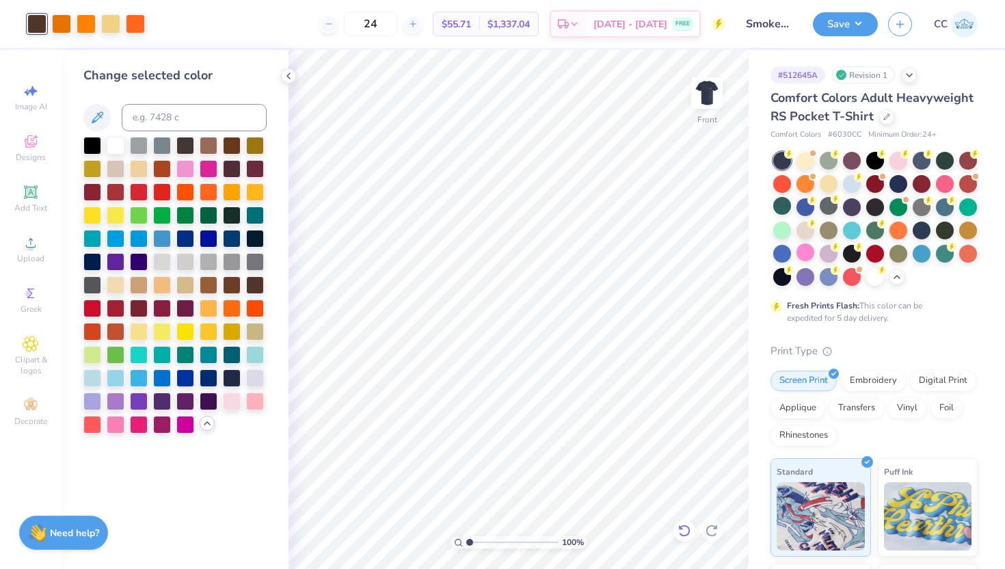
click at [679, 535] on icon at bounding box center [684, 531] width 14 height 14
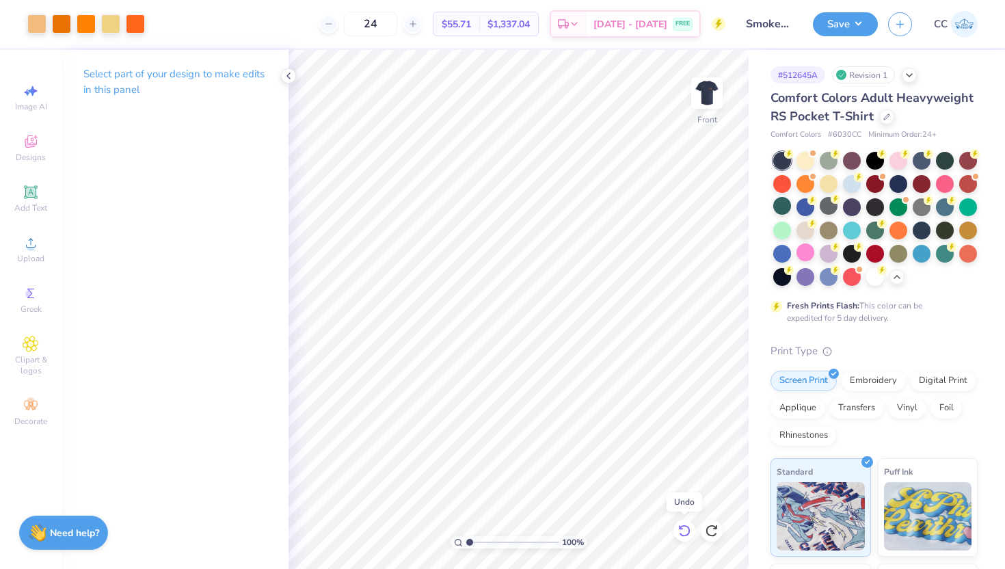
click at [680, 535] on icon at bounding box center [684, 531] width 14 height 14
click at [681, 536] on icon at bounding box center [684, 531] width 14 height 14
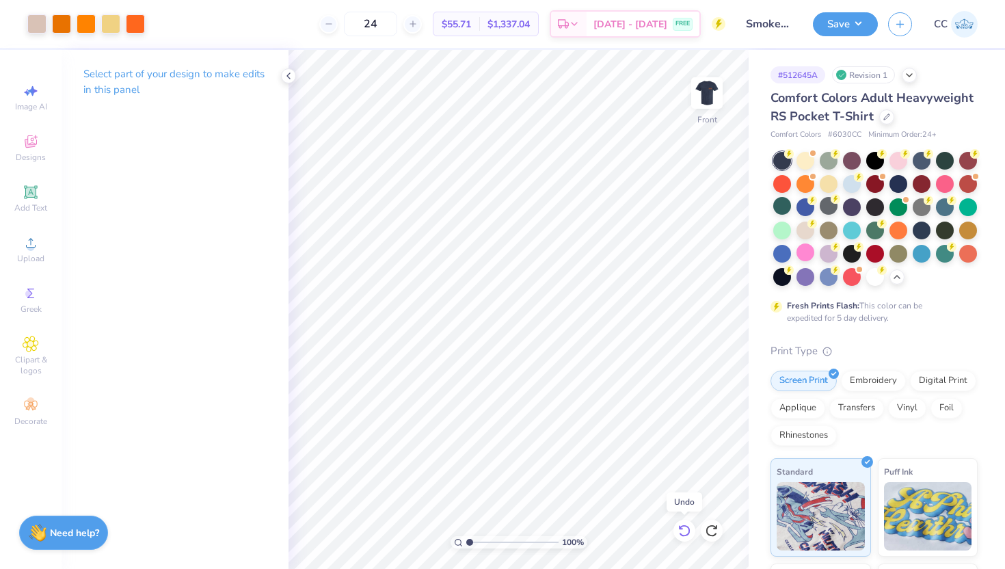
click at [681, 536] on icon at bounding box center [684, 531] width 14 height 14
click at [852, 182] on div at bounding box center [852, 183] width 18 height 18
click at [806, 182] on div at bounding box center [805, 183] width 18 height 18
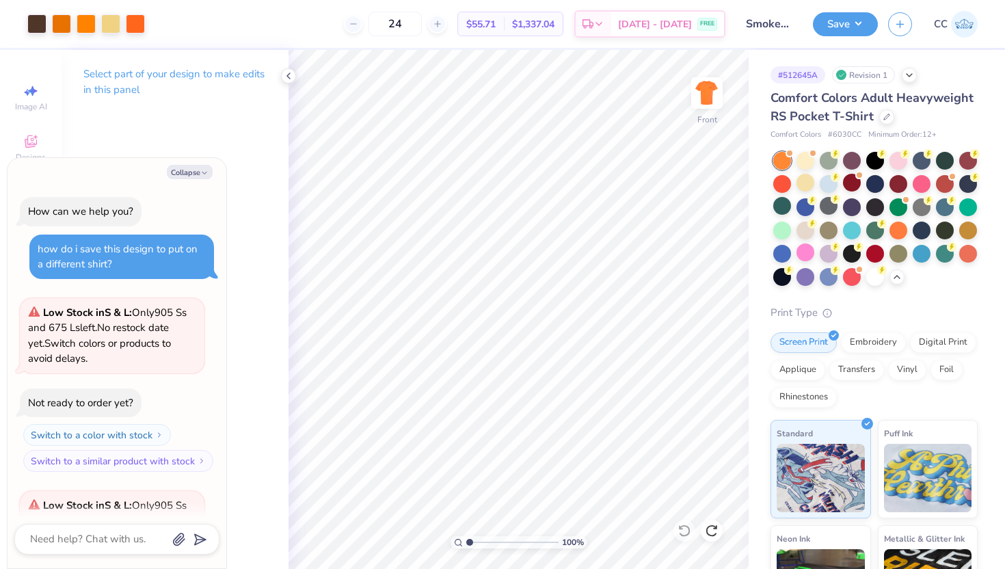
scroll to position [914, 0]
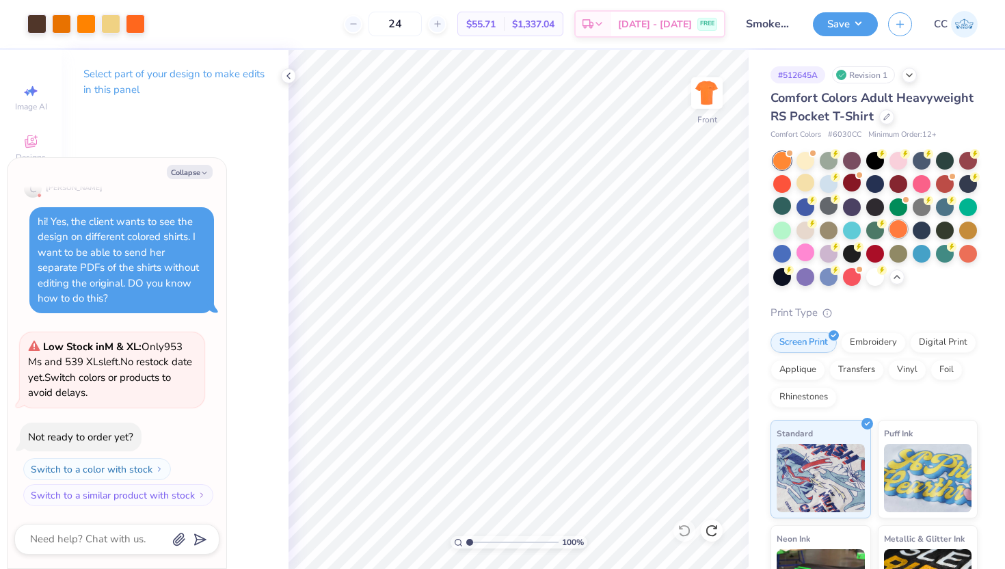
click at [892, 233] on div at bounding box center [898, 229] width 18 height 18
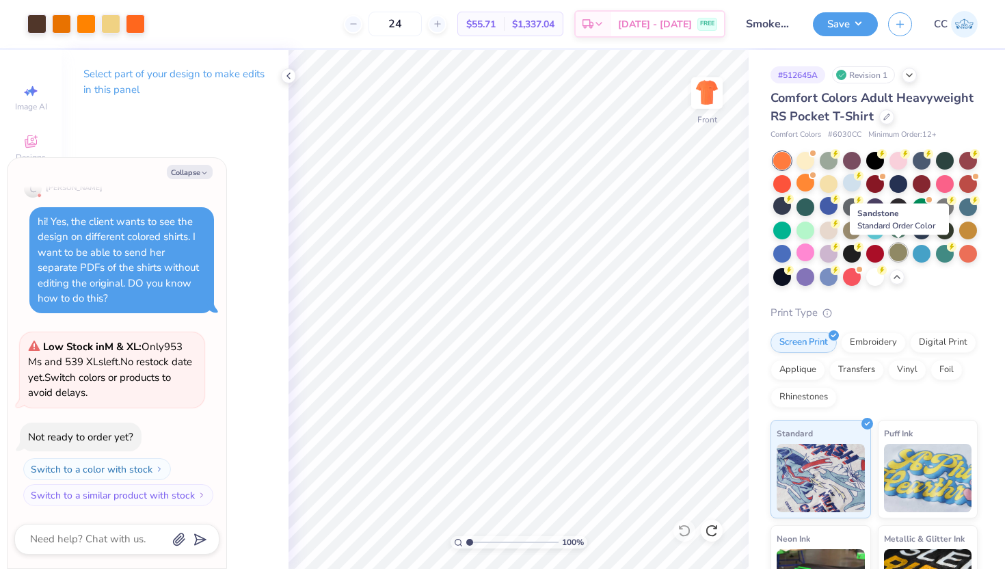
click at [903, 253] on div at bounding box center [898, 252] width 18 height 18
